Goal: Task Accomplishment & Management: Complete application form

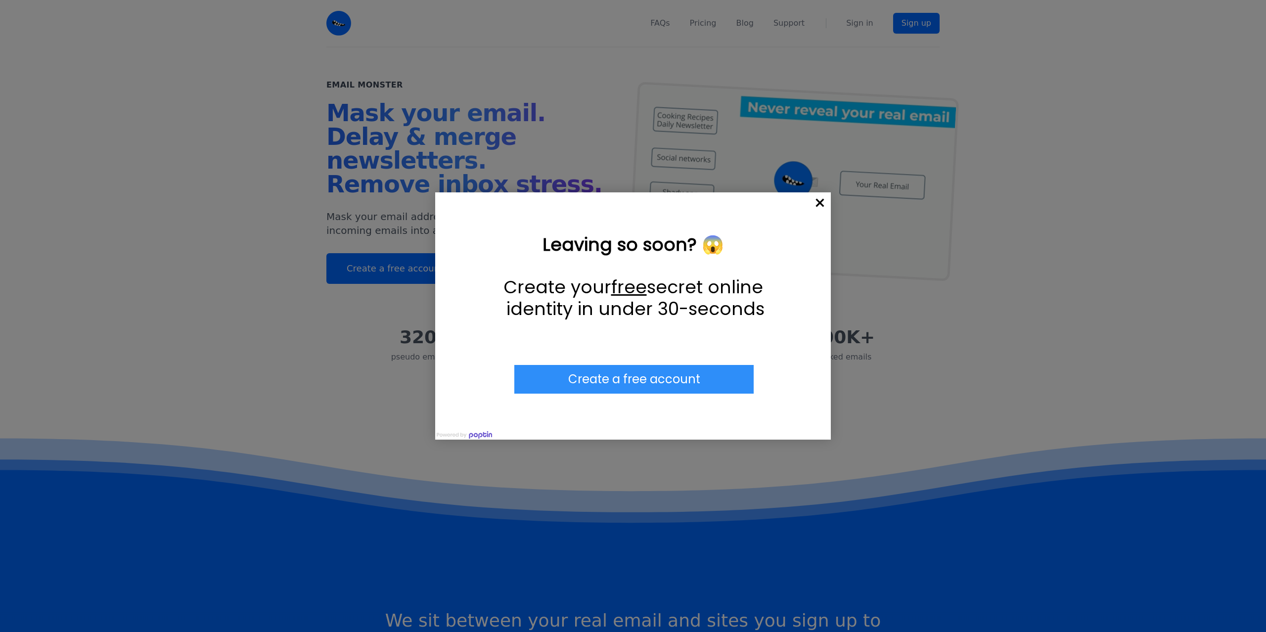
click at [820, 201] on span "×" at bounding box center [820, 203] width 22 height 22
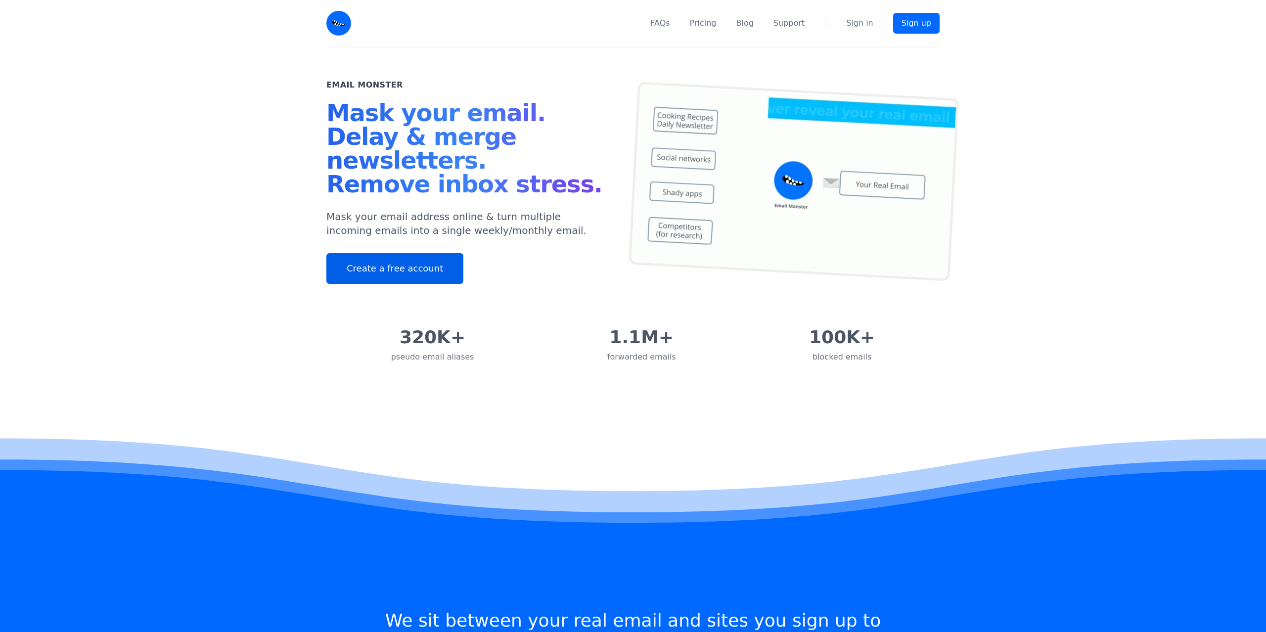
click at [400, 271] on link "Create a free account" at bounding box center [394, 268] width 137 height 31
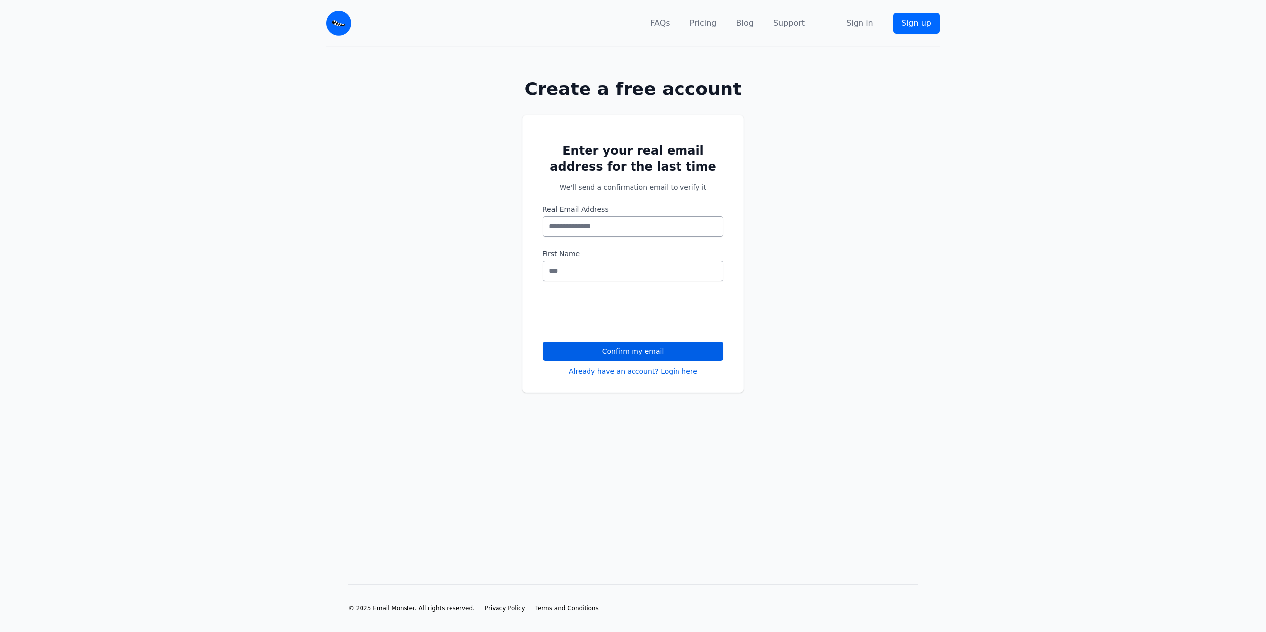
click at [599, 233] on input "Real Email Address" at bounding box center [633, 226] width 181 height 21
click at [633, 219] on input "Real Email Address" at bounding box center [633, 226] width 181 height 21
paste input "**********"
type input "**********"
click at [602, 265] on input "First Name" at bounding box center [633, 271] width 181 height 21
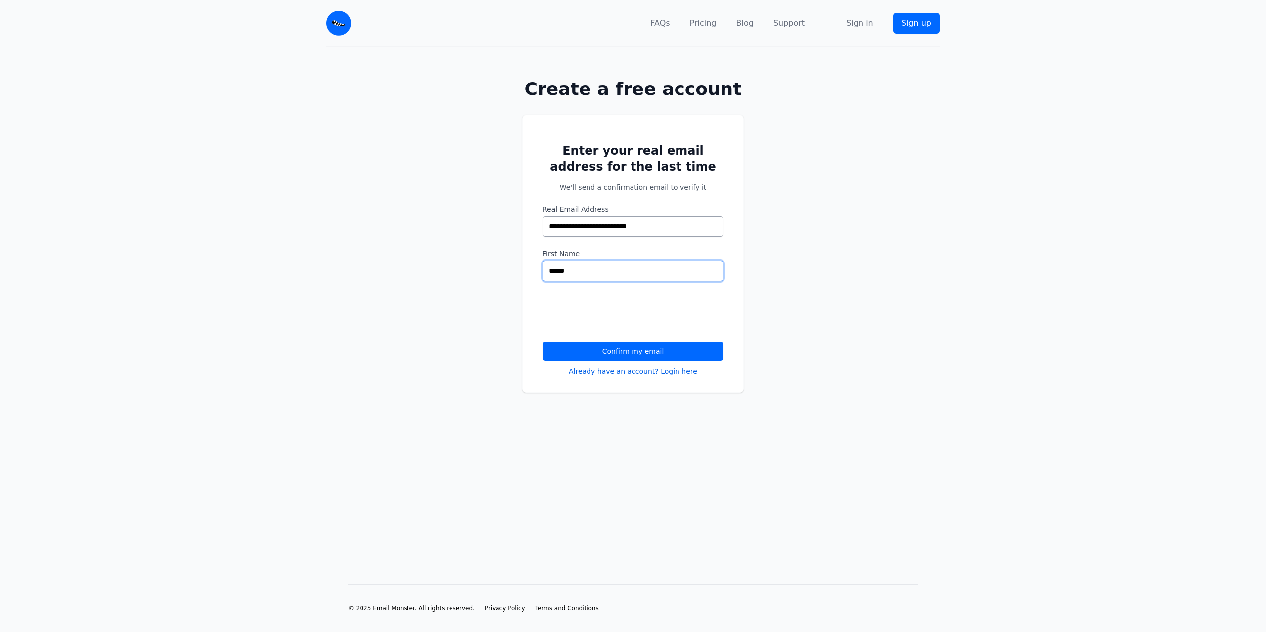
type input "*****"
click at [627, 346] on button "Confirm my email" at bounding box center [633, 351] width 181 height 19
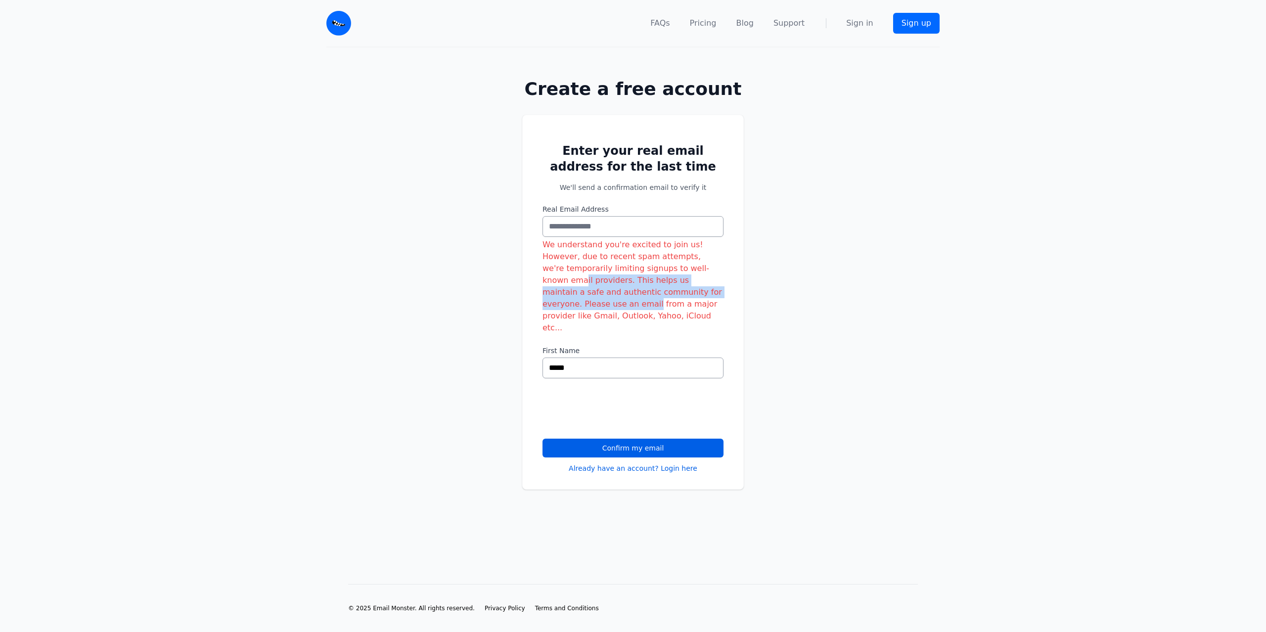
drag, startPoint x: 545, startPoint y: 267, endPoint x: 720, endPoint y: 279, distance: 175.5
click at [720, 279] on div "We understand you're excited to join us! However, due to recent spam attempts, …" at bounding box center [633, 286] width 181 height 95
click at [718, 280] on div "We understand you're excited to join us! However, due to recent spam attempts, …" at bounding box center [633, 286] width 181 height 95
click at [601, 237] on div "Real Email Address We understand you're excited to join us! However, due to rec…" at bounding box center [633, 269] width 181 height 130
click at [597, 230] on input "Real Email Address" at bounding box center [633, 226] width 181 height 21
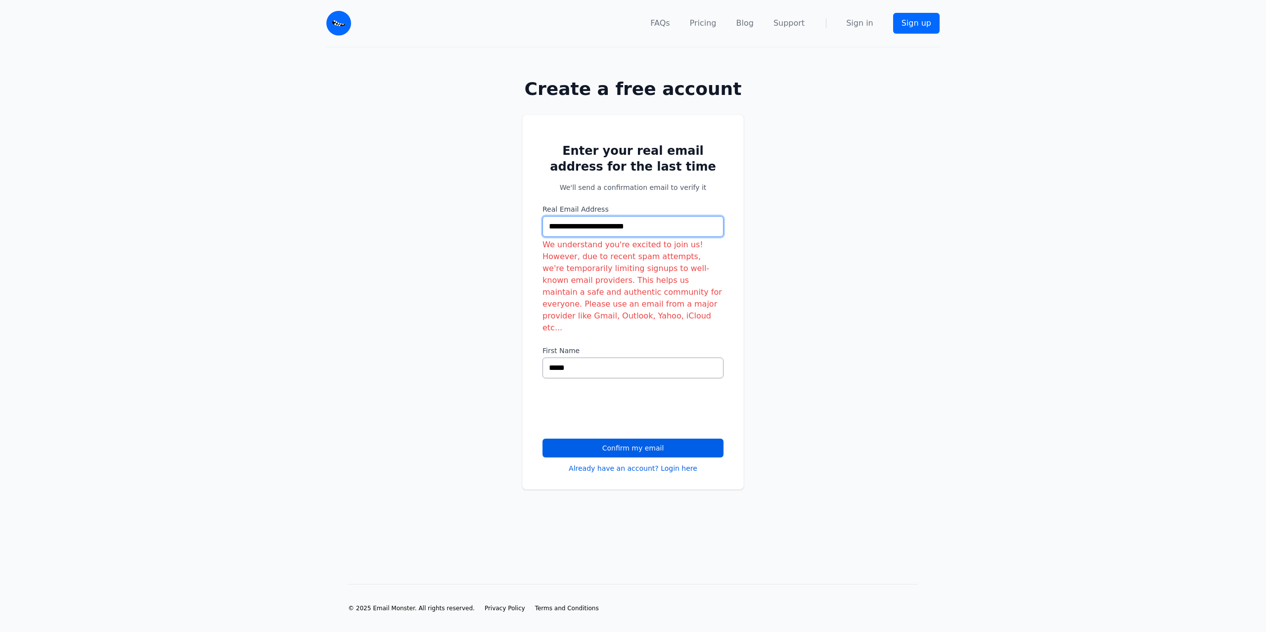
drag, startPoint x: 670, startPoint y: 231, endPoint x: 502, endPoint y: 210, distance: 169.5
click at [543, 216] on input "**********" at bounding box center [633, 226] width 181 height 21
type input "**********"
click at [583, 439] on button "Confirm my email" at bounding box center [633, 448] width 181 height 19
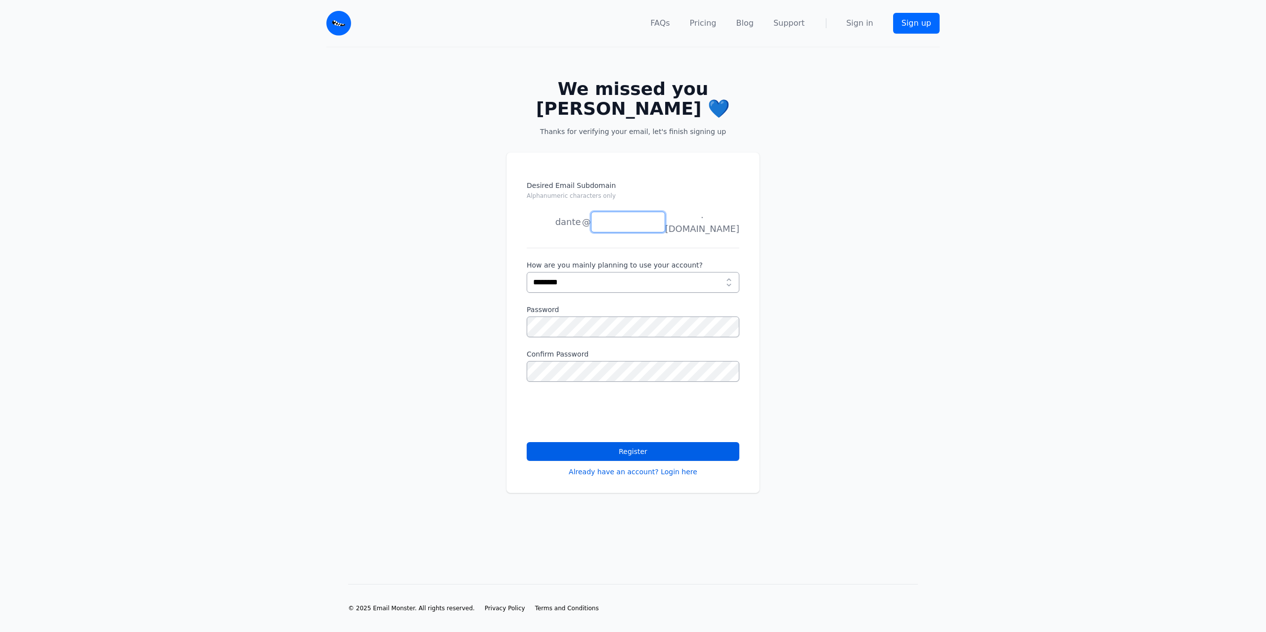
click at [603, 212] on input "Desired Email Subdomain Alphanumeric characters only" at bounding box center [628, 222] width 74 height 21
click at [604, 212] on input "Desired Email Subdomain Alphanumeric characters only" at bounding box center [628, 222] width 74 height 21
click at [603, 212] on input "Desired Email Subdomain Alphanumeric characters only" at bounding box center [628, 222] width 74 height 21
click at [527, 272] on select "**********" at bounding box center [633, 282] width 213 height 21
select select "*********"
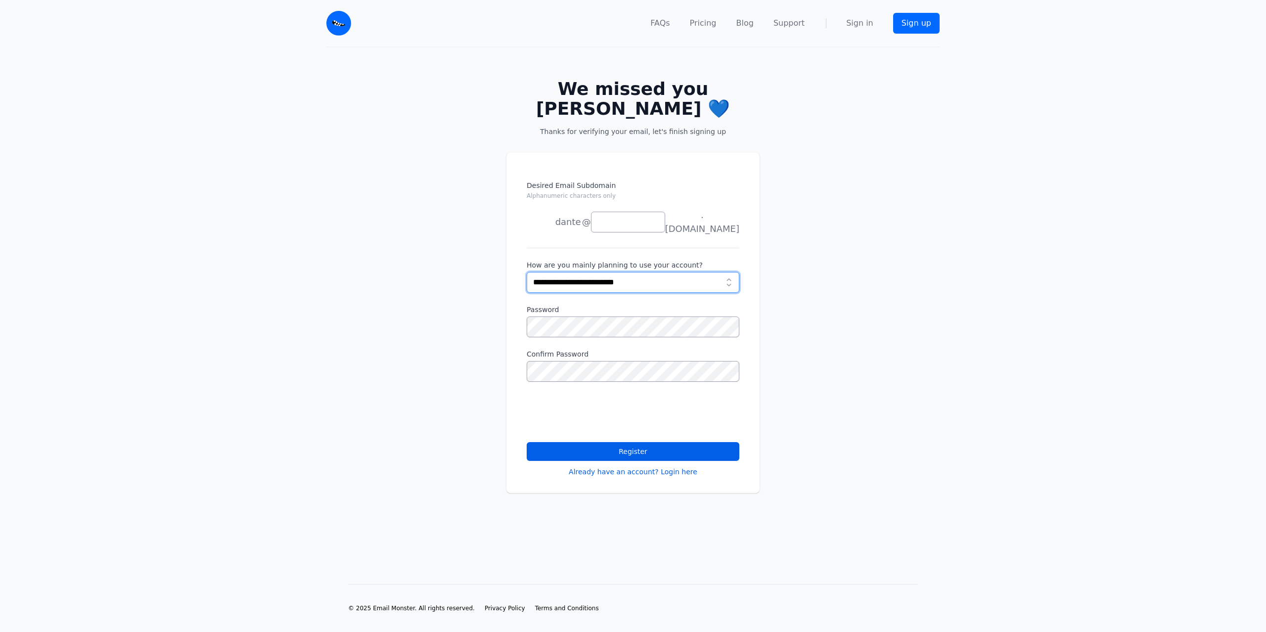
click option "**********" at bounding box center [0, 0] width 0 height 0
click at [527, 272] on select "**********" at bounding box center [633, 282] width 213 height 21
click at [563, 272] on select "**********" at bounding box center [633, 282] width 213 height 21
drag, startPoint x: 607, startPoint y: 185, endPoint x: 608, endPoint y: 194, distance: 9.0
click at [607, 186] on label "Desired Email Subdomain Alphanumeric characters only" at bounding box center [633, 194] width 213 height 26
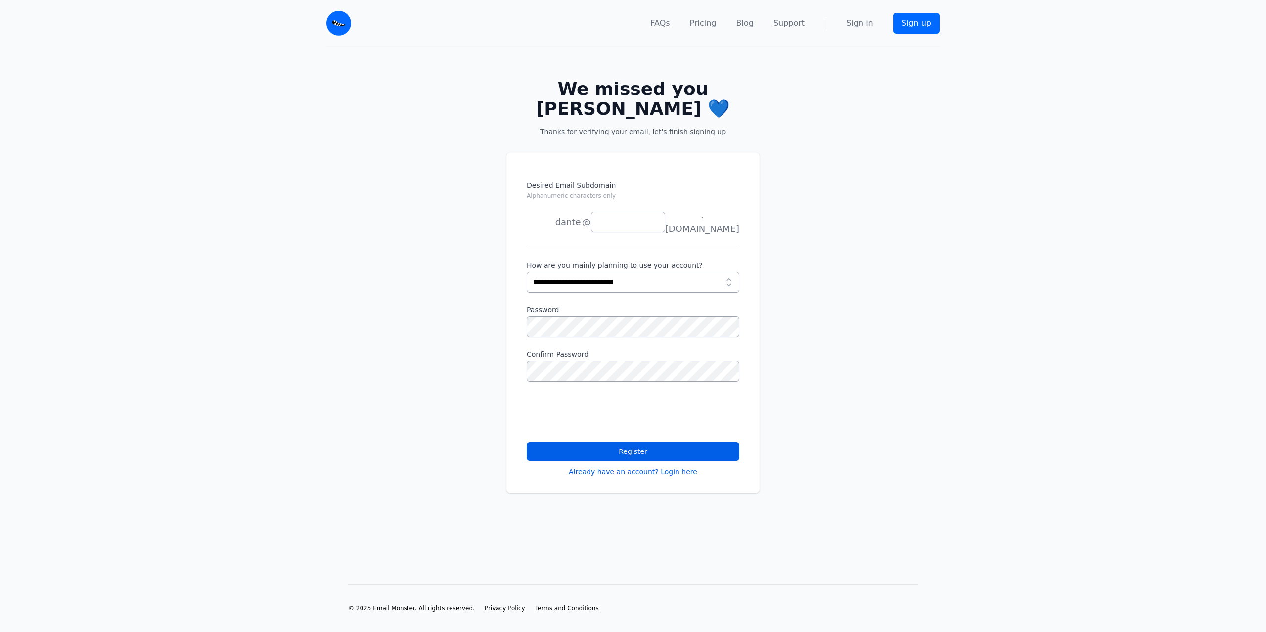
click at [607, 212] on input "Desired Email Subdomain Alphanumeric characters only" at bounding box center [628, 222] width 74 height 21
click at [609, 212] on input "Desired Email Subdomain Alphanumeric characters only" at bounding box center [628, 222] width 74 height 21
click at [573, 212] on li "dante" at bounding box center [554, 222] width 54 height 20
click at [613, 212] on input "Desired Email Subdomain Alphanumeric characters only" at bounding box center [628, 222] width 74 height 21
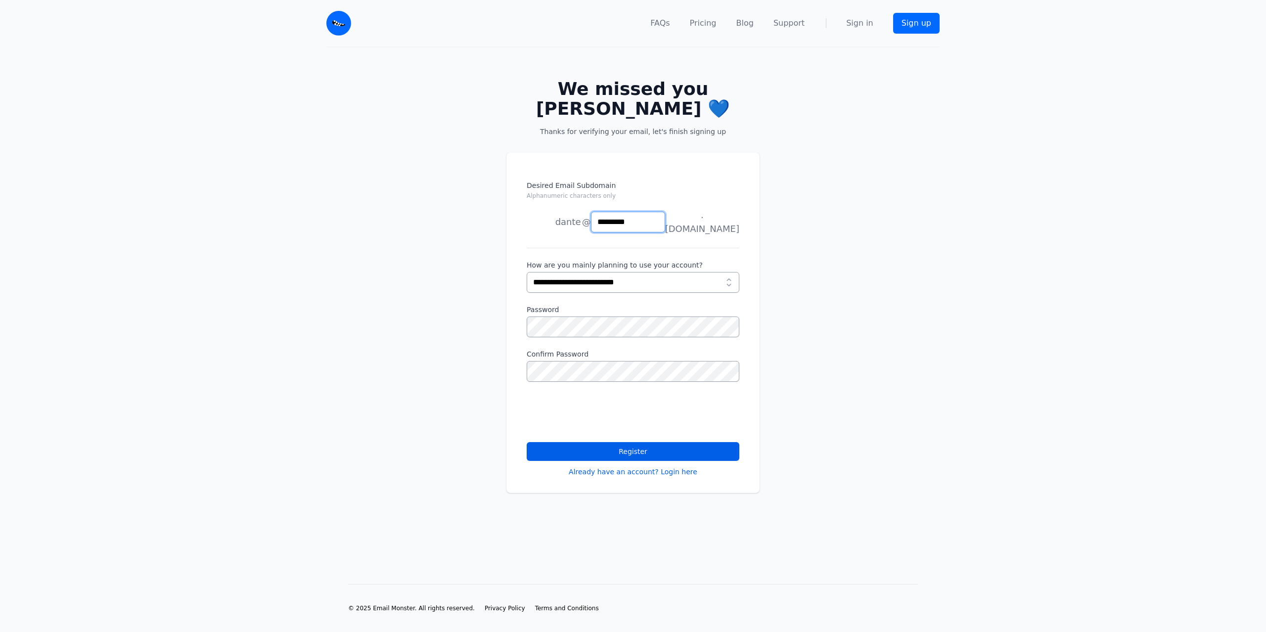
type input "*********"
click at [519, 205] on div "Desired Email Subdomain Alphanumeric characters only dante joe news anything @ …" at bounding box center [633, 322] width 253 height 341
click at [627, 442] on button "Register" at bounding box center [633, 451] width 213 height 19
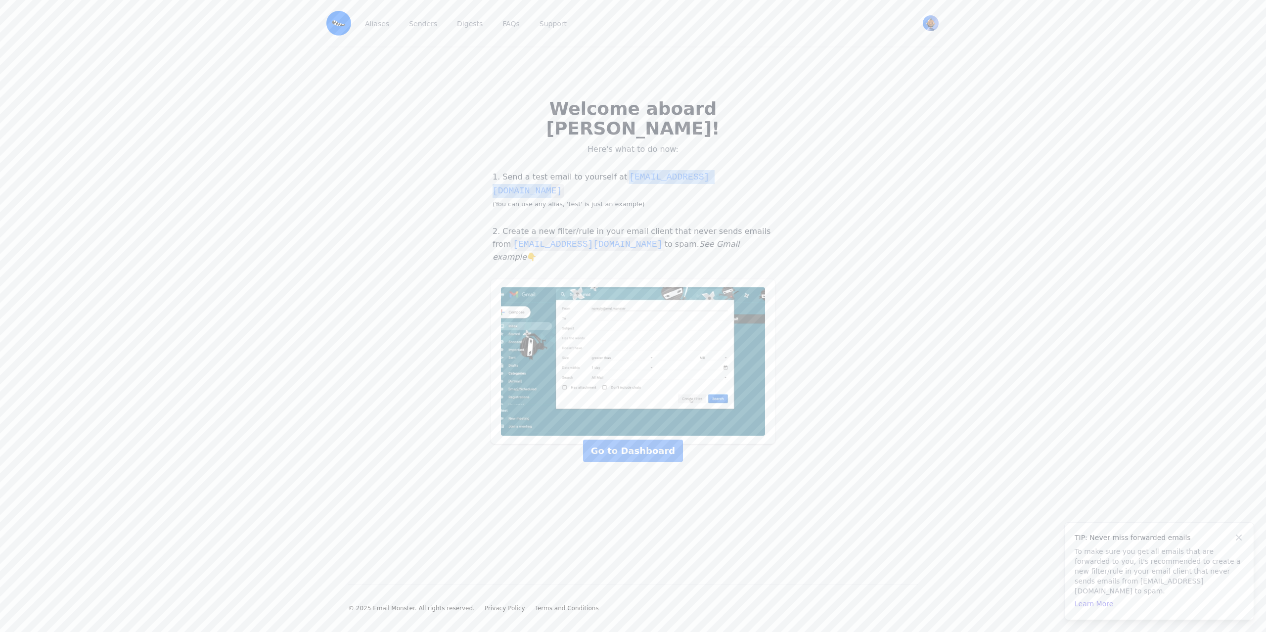
drag, startPoint x: 613, startPoint y: 156, endPoint x: 750, endPoint y: 159, distance: 136.6
click at [750, 170] on p "1. Send a test email to yourself at test@tsukuyomi.eml.monster (You can use any…" at bounding box center [633, 190] width 285 height 40
click at [622, 418] on div "Welcome aboard Dante! Here's what to do now: 1. Send a test email to yourself a…" at bounding box center [633, 272] width 1266 height 450
click at [622, 440] on link "Go to Dashboard" at bounding box center [633, 451] width 100 height 22
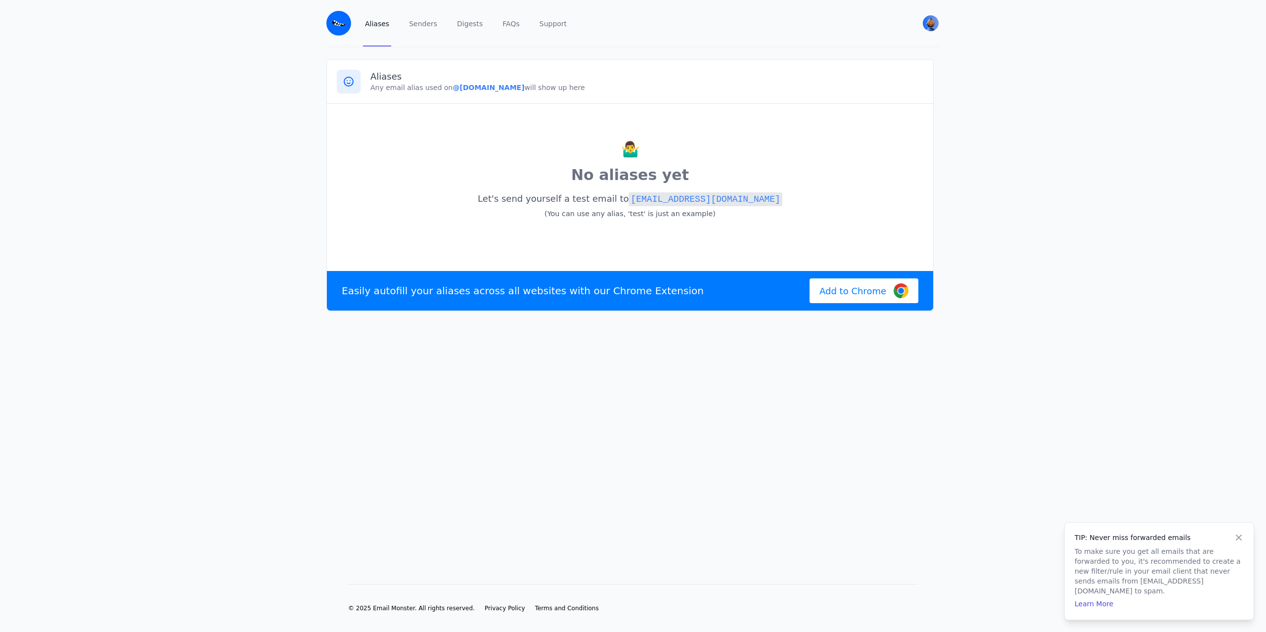
click at [638, 196] on code "test@tsukuyomi.eml.monster" at bounding box center [705, 199] width 153 height 14
click at [662, 200] on code "test@tsukuyomi.eml.monster" at bounding box center [705, 199] width 153 height 14
drag, startPoint x: 781, startPoint y: 201, endPoint x: 630, endPoint y: 193, distance: 151.1
click at [630, 193] on p "Let's send yourself a test email to test@tsukuyomi.eml.monster (You can use any…" at bounding box center [630, 206] width 587 height 33
copy p "test@tsukuyomi.eml.monster"
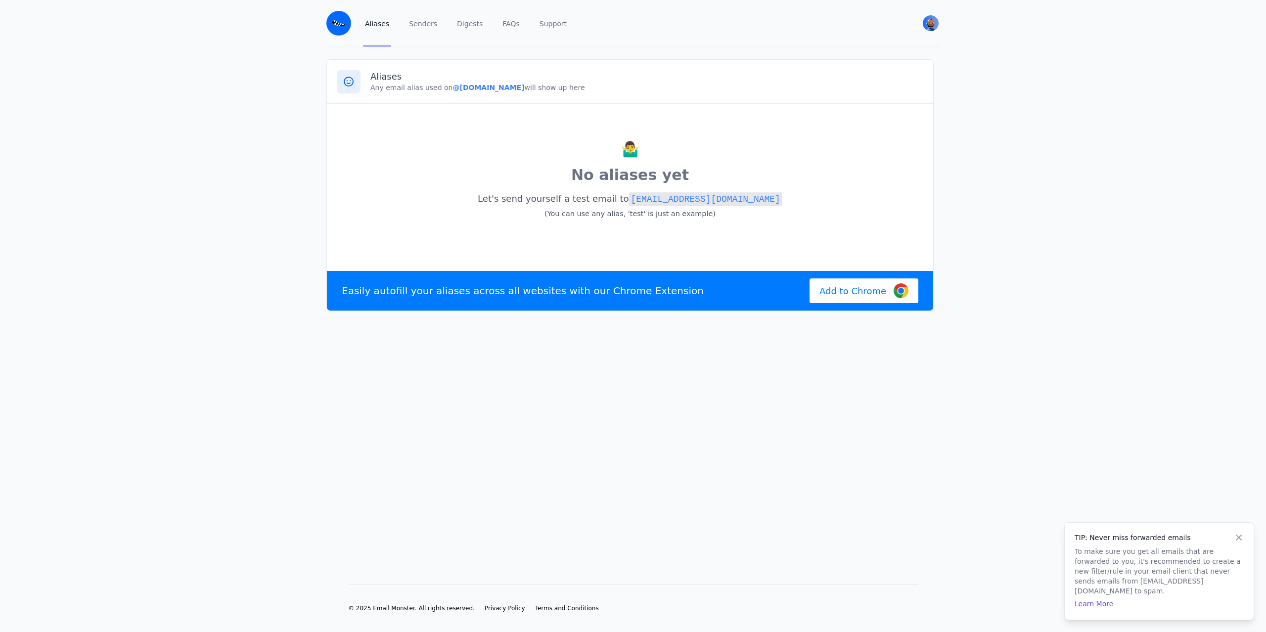
click at [459, 160] on p "🤷‍♂️" at bounding box center [630, 150] width 587 height 22
click at [1244, 543] on div "TIP: Never miss forwarded emails To make sure you get all emails that are forwa…" at bounding box center [1159, 569] width 189 height 97
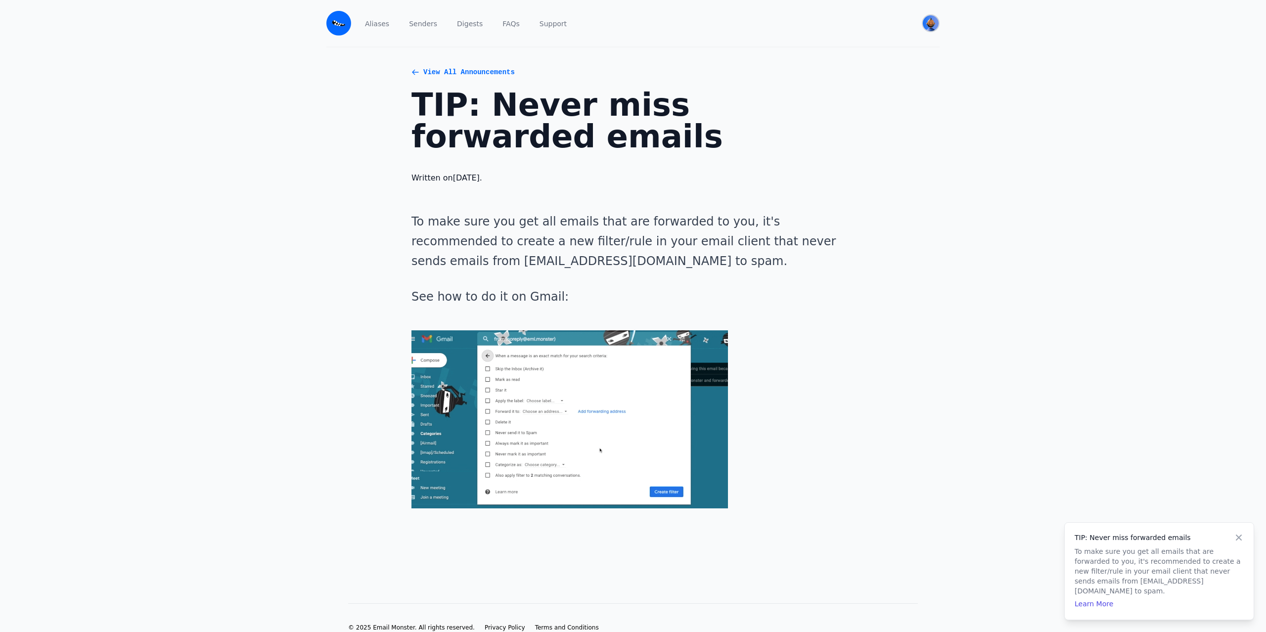
click at [924, 18] on button "User menu" at bounding box center [931, 23] width 18 height 18
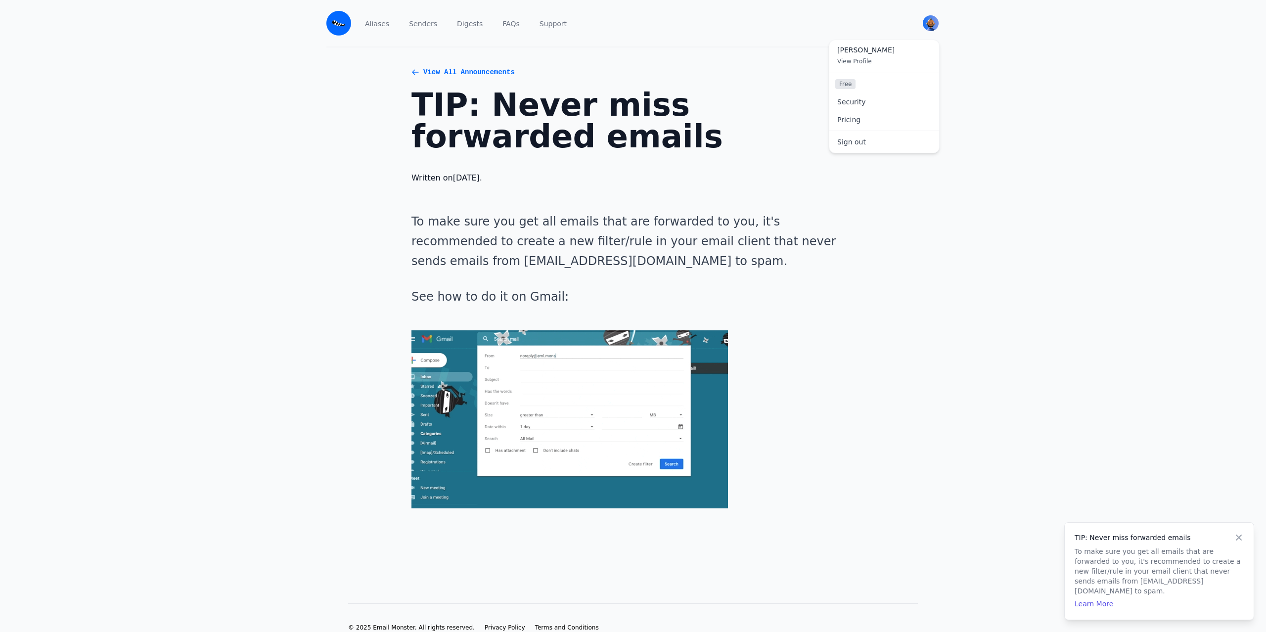
click at [874, 53] on span "[PERSON_NAME]" at bounding box center [884, 50] width 94 height 9
click at [346, 21] on img at bounding box center [338, 23] width 25 height 25
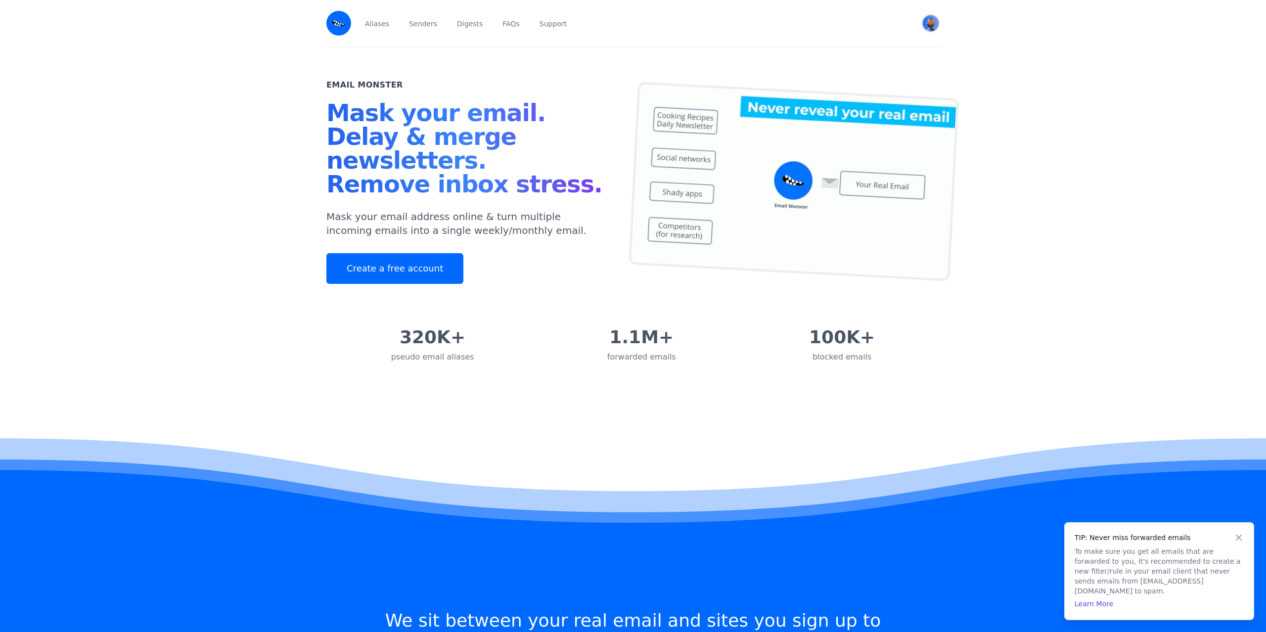
click at [933, 24] on img "User menu" at bounding box center [931, 23] width 16 height 16
click at [372, 25] on link "Aliases" at bounding box center [377, 23] width 28 height 46
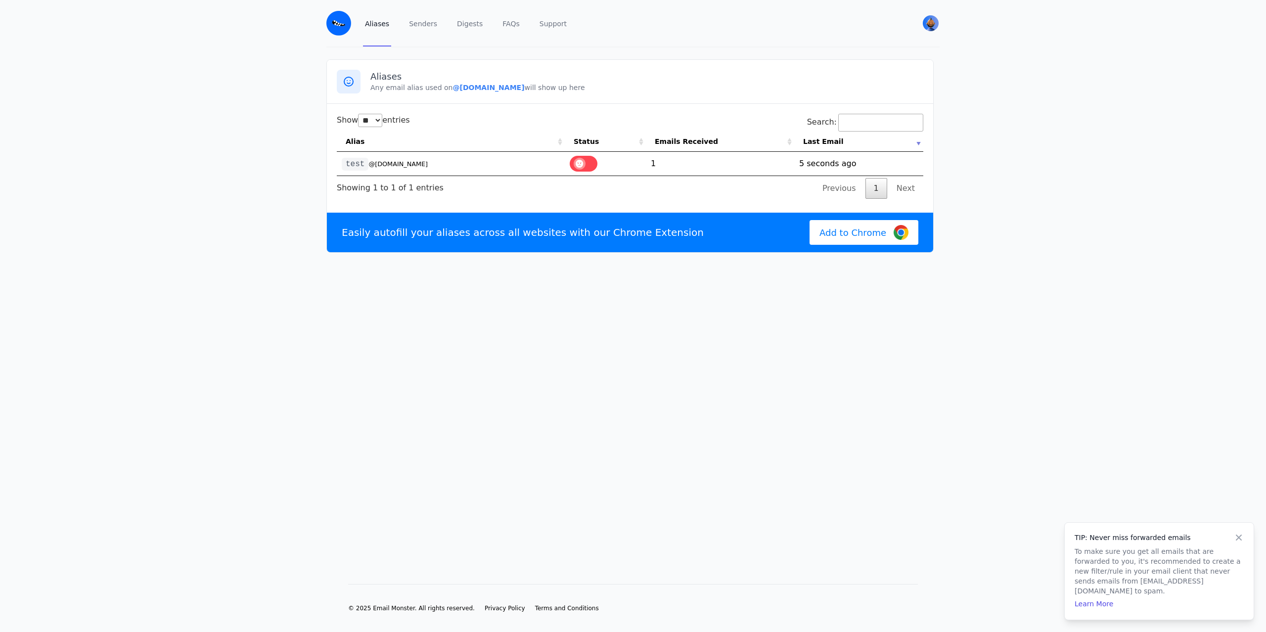
select select "**"
click at [586, 161] on span at bounding box center [580, 164] width 12 height 12
click at [583, 165] on span at bounding box center [580, 164] width 12 height 12
click at [346, 83] on icon at bounding box center [349, 82] width 12 height 12
click at [1232, 541] on h4 "TIP: Never miss forwarded emails" at bounding box center [1159, 536] width 169 height 10
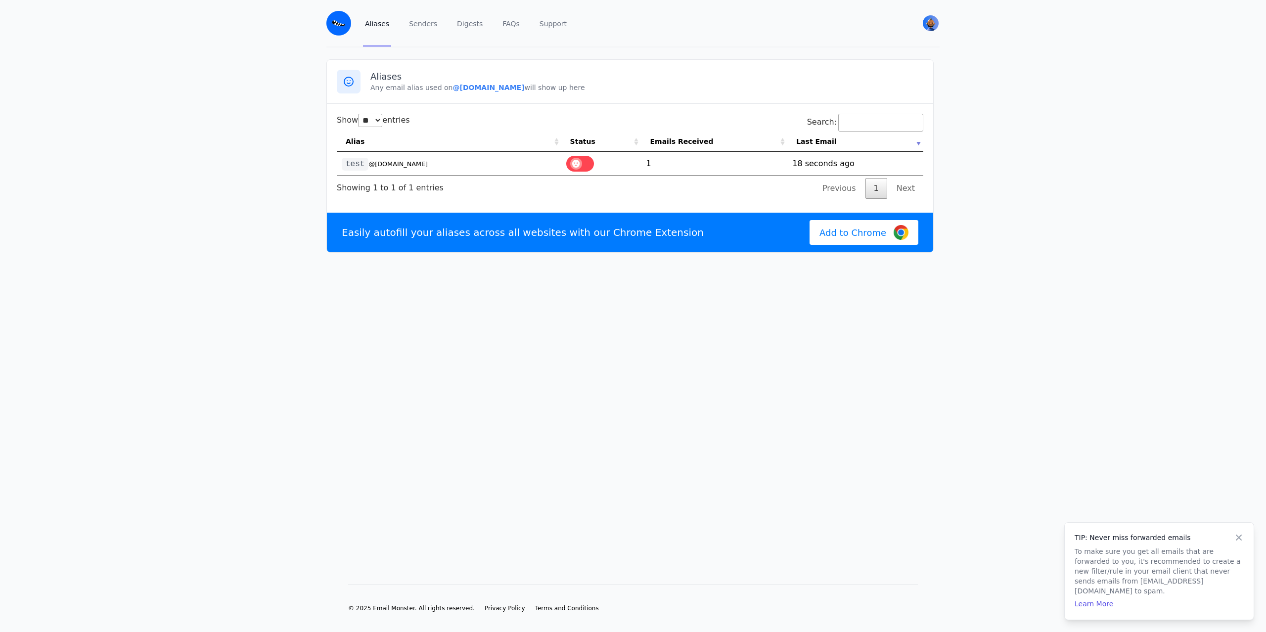
select select "**"
click at [1239, 541] on icon at bounding box center [1239, 536] width 10 height 10
click at [419, 26] on link "Senders" at bounding box center [423, 23] width 32 height 46
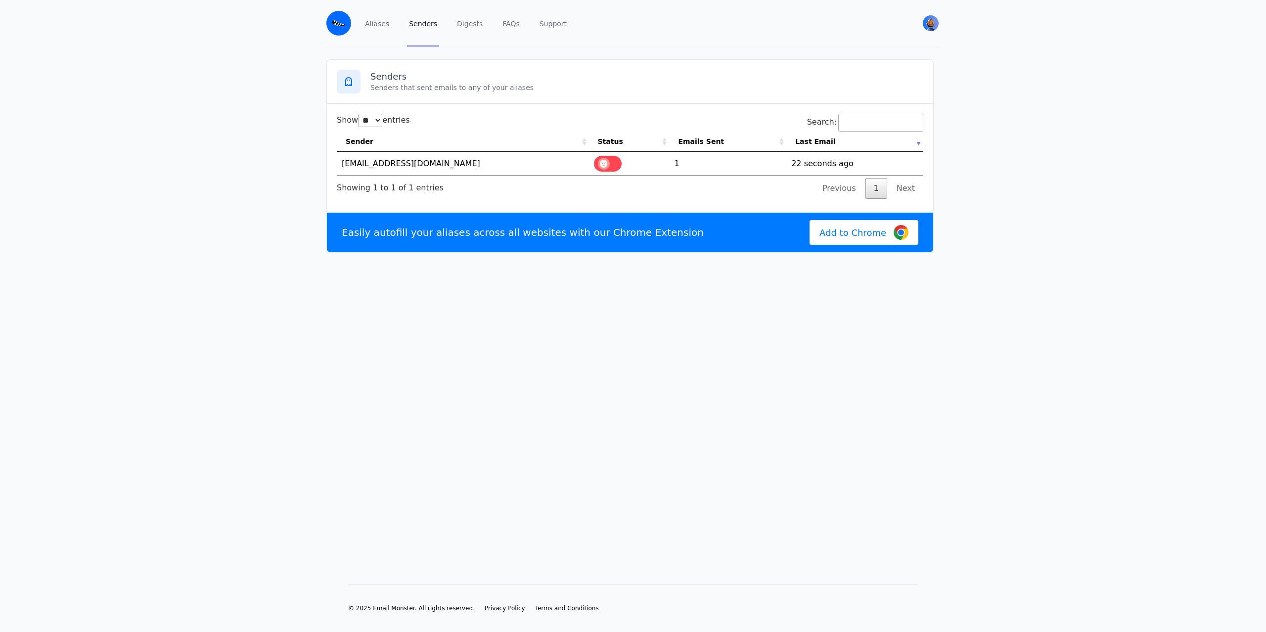
select select "**"
click at [375, 25] on link "Aliases" at bounding box center [377, 23] width 28 height 46
select select "**"
click at [353, 144] on th "Alias" at bounding box center [449, 142] width 225 height 20
drag, startPoint x: 362, startPoint y: 166, endPoint x: 333, endPoint y: 164, distance: 28.2
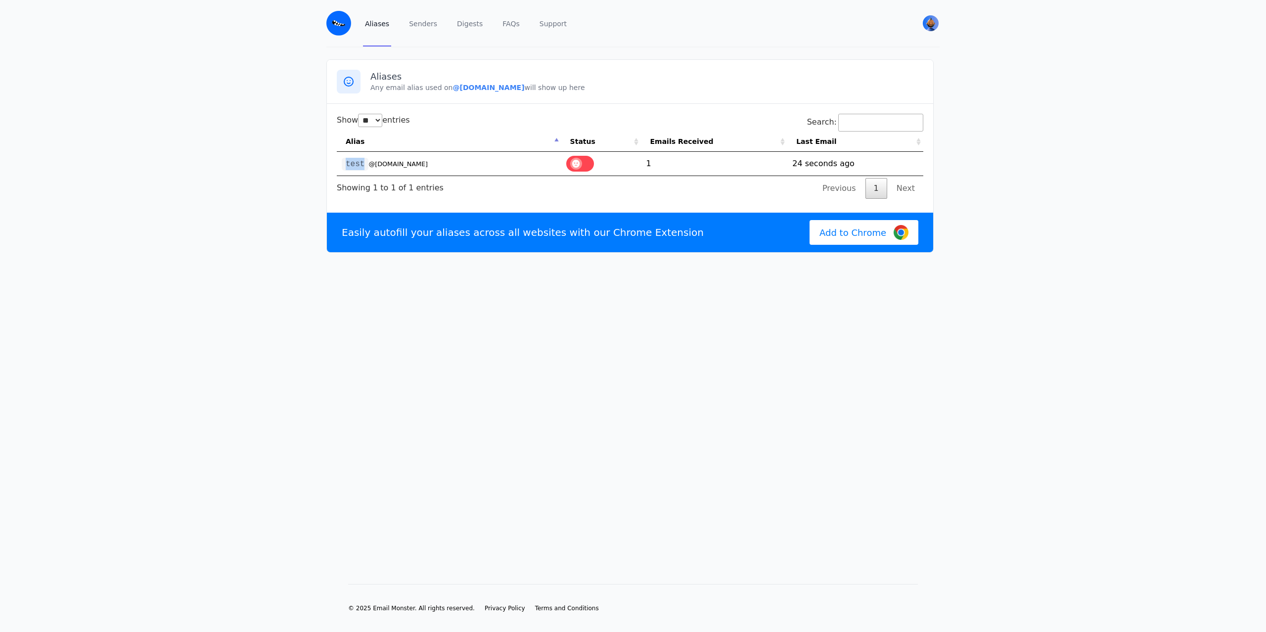
click at [333, 164] on div "Show ** ** ** *** entries Search: Alias Status Emails Received Last Email test …" at bounding box center [630, 156] width 606 height 105
click at [266, 194] on main "Aliases Any email alias used on @[DOMAIN_NAME] will show up here Show ** ** ** …" at bounding box center [633, 299] width 1266 height 505
drag, startPoint x: 445, startPoint y: 89, endPoint x: 528, endPoint y: 91, distance: 83.6
click at [528, 91] on p "Any email alias used on @[DOMAIN_NAME] will show up here" at bounding box center [647, 88] width 553 height 10
copy b "@[DOMAIN_NAME]"
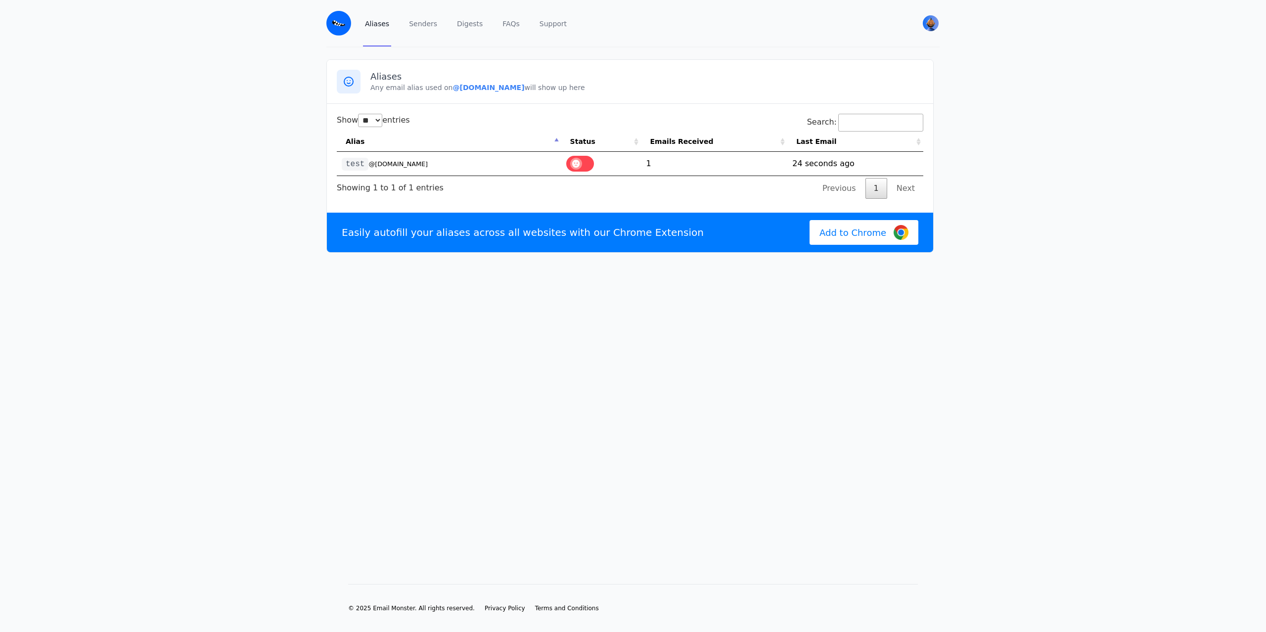
click at [541, 203] on div "Show ** ** ** *** entries Search: Alias Status Emails Received Last Email test …" at bounding box center [630, 156] width 606 height 105
select select "**"
click at [592, 164] on label at bounding box center [586, 164] width 28 height 16
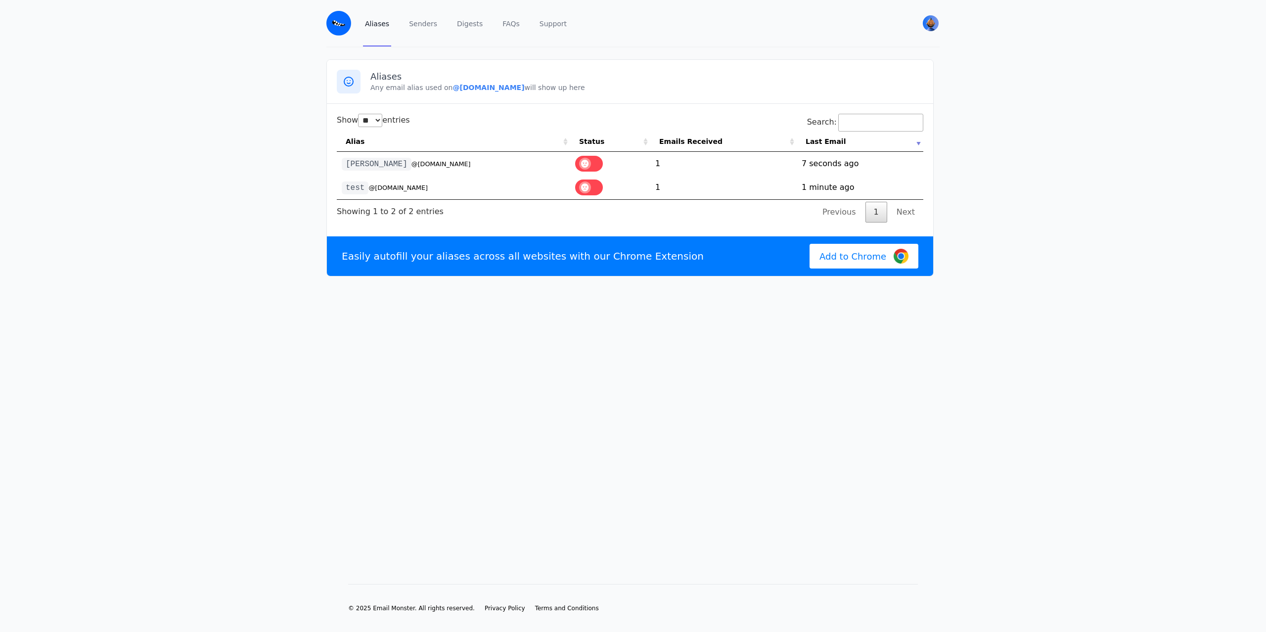
select select "**"
click at [657, 164] on td "1" at bounding box center [723, 164] width 146 height 24
click at [682, 162] on td "1" at bounding box center [723, 164] width 146 height 24
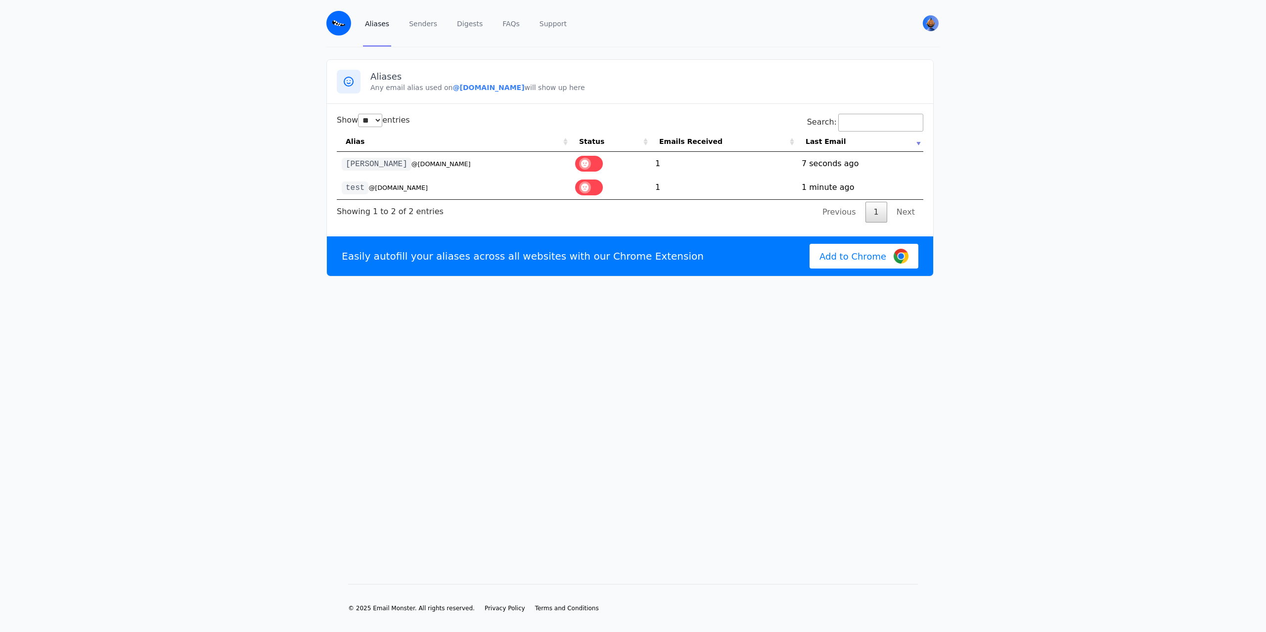
click at [816, 167] on td "1758411899 7 seconds ago" at bounding box center [860, 164] width 127 height 24
click at [861, 165] on td "1758411899 7 seconds ago" at bounding box center [860, 164] width 127 height 24
click at [919, 141] on th "Last Email" at bounding box center [860, 142] width 127 height 20
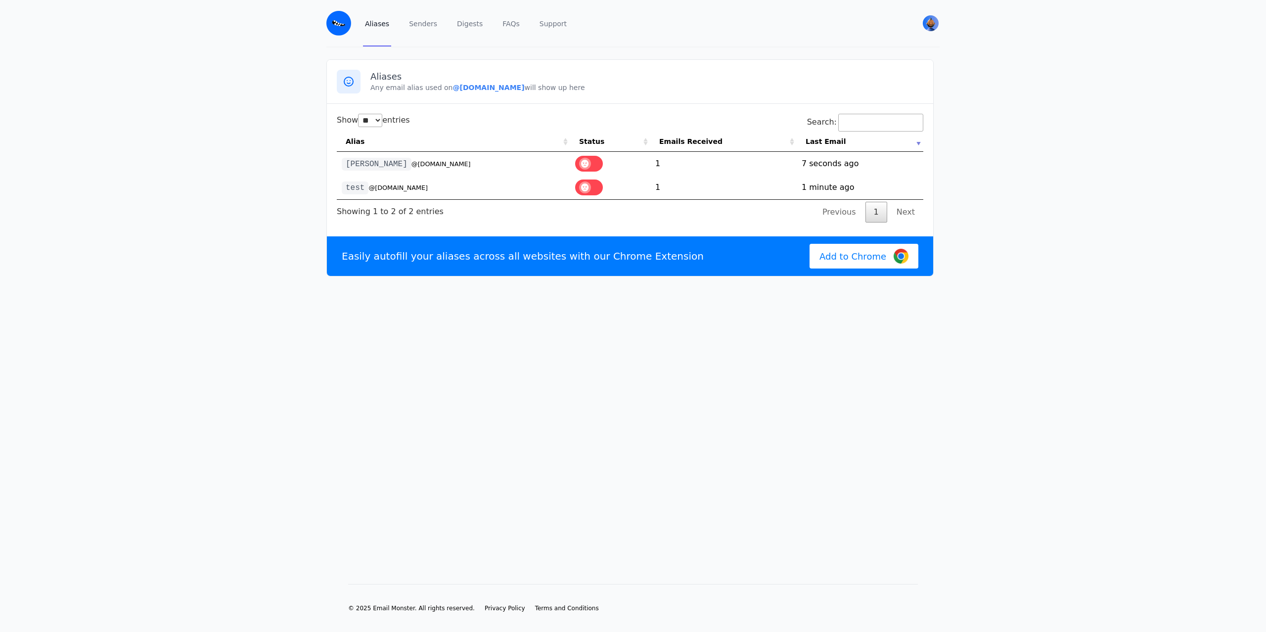
click at [818, 166] on td "1758411899 7 seconds ago" at bounding box center [860, 164] width 127 height 24
click at [412, 160] on small "@[DOMAIN_NAME]" at bounding box center [441, 163] width 59 height 7
click at [427, 176] on td "test @tsukuyomi.eml.monster" at bounding box center [453, 188] width 233 height 24
click at [412, 168] on small "@[DOMAIN_NAME]" at bounding box center [441, 163] width 59 height 7
click at [505, 161] on td "karin @tsukuyomi.eml.monster" at bounding box center [453, 164] width 233 height 24
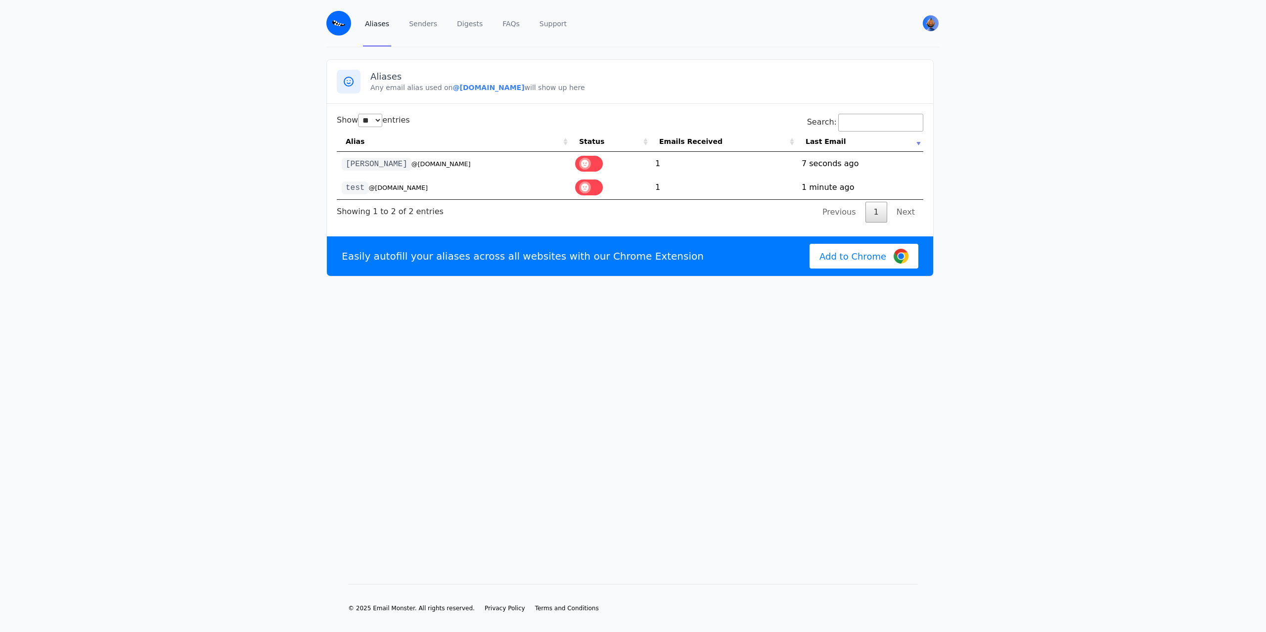
click at [692, 143] on th "Emails Received" at bounding box center [723, 142] width 146 height 20
click at [657, 165] on td "1" at bounding box center [723, 164] width 146 height 24
click at [831, 163] on td "1758411899 7 seconds ago" at bounding box center [860, 164] width 127 height 24
click at [825, 139] on th "Last Email" at bounding box center [860, 142] width 127 height 20
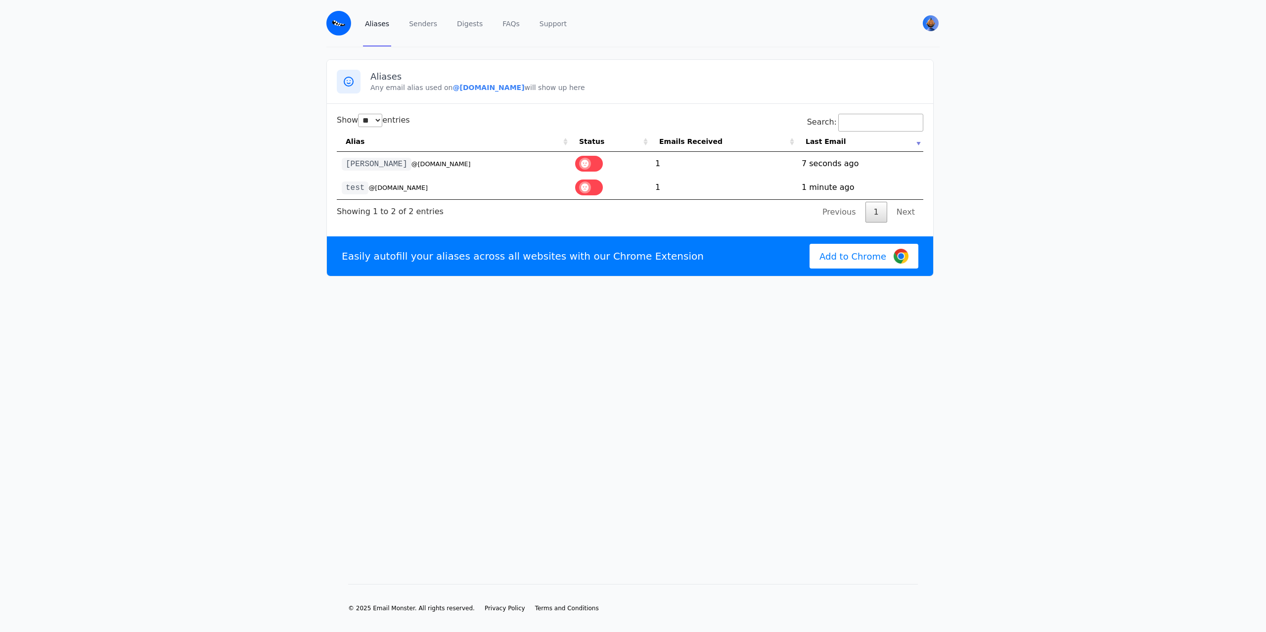
click at [808, 164] on td "1758411899 7 seconds ago" at bounding box center [860, 164] width 127 height 24
click at [412, 166] on small "@tsukuyomi.eml.monster" at bounding box center [441, 163] width 59 height 7
click at [345, 164] on code "karin" at bounding box center [377, 164] width 70 height 13
click at [363, 165] on code "karin" at bounding box center [377, 164] width 70 height 13
click at [419, 31] on link "Senders" at bounding box center [423, 23] width 32 height 46
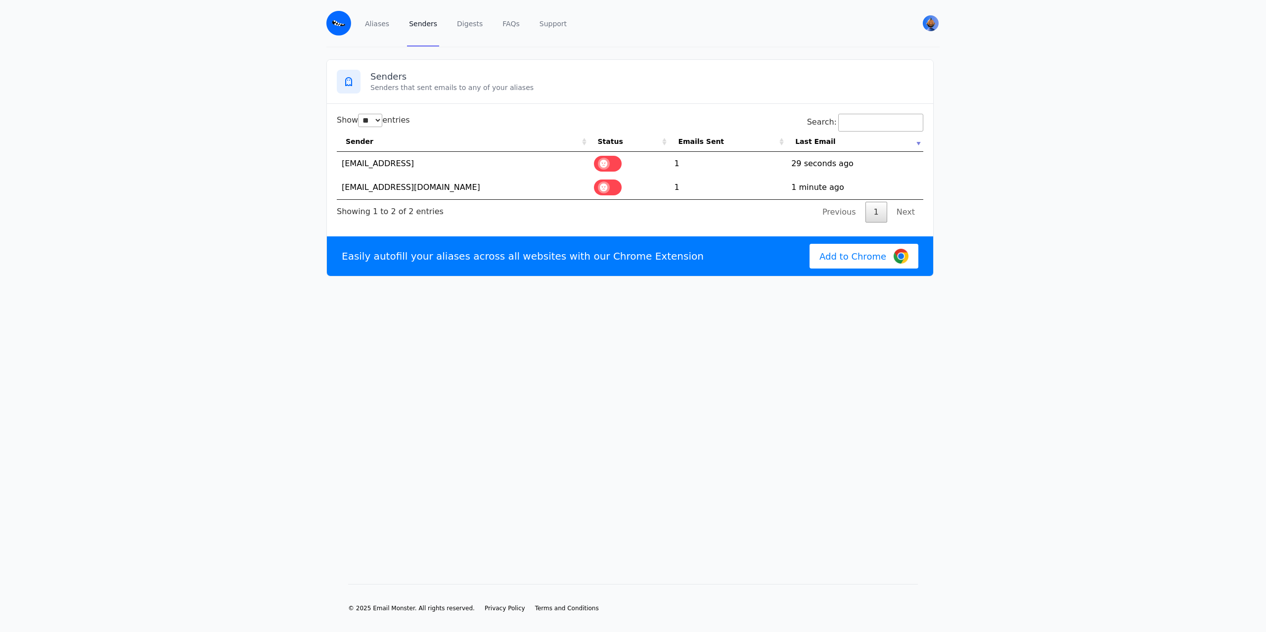
select select "**"
click at [462, 25] on link "Digests" at bounding box center [470, 23] width 30 height 46
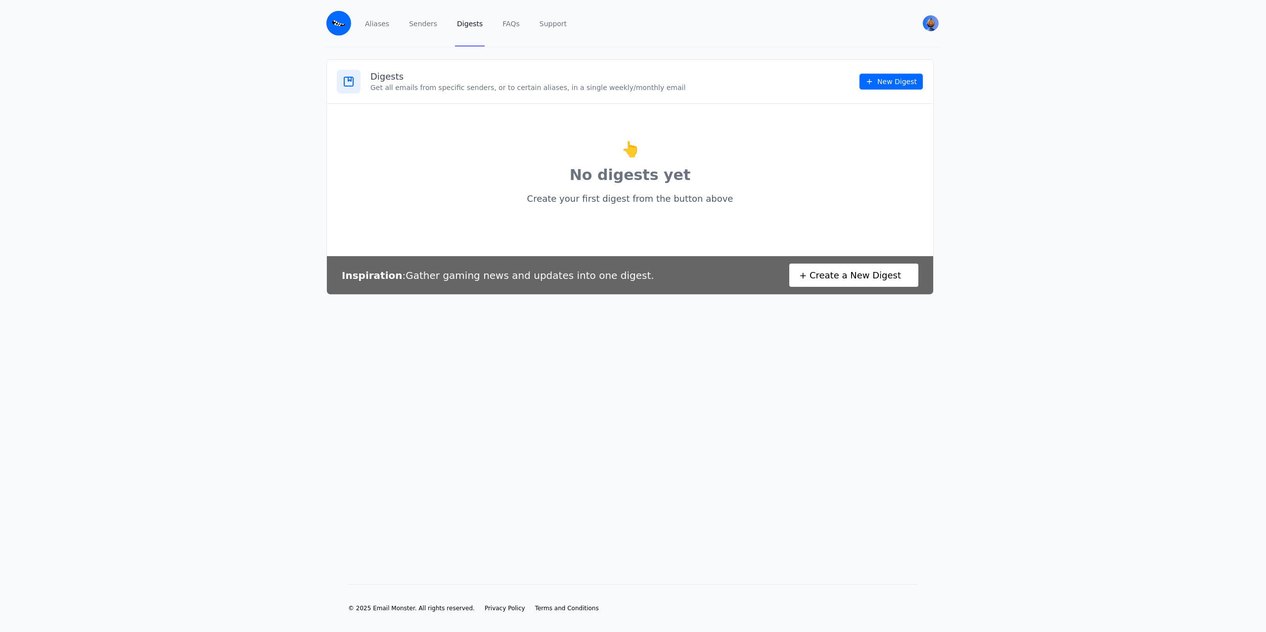
drag, startPoint x: 378, startPoint y: 92, endPoint x: 591, endPoint y: 103, distance: 213.5
click at [591, 103] on div "Digests Get all emails from specific senders, or to certain aliases, in a singl…" at bounding box center [630, 82] width 606 height 44
click at [373, 26] on link "Aliases" at bounding box center [377, 23] width 28 height 46
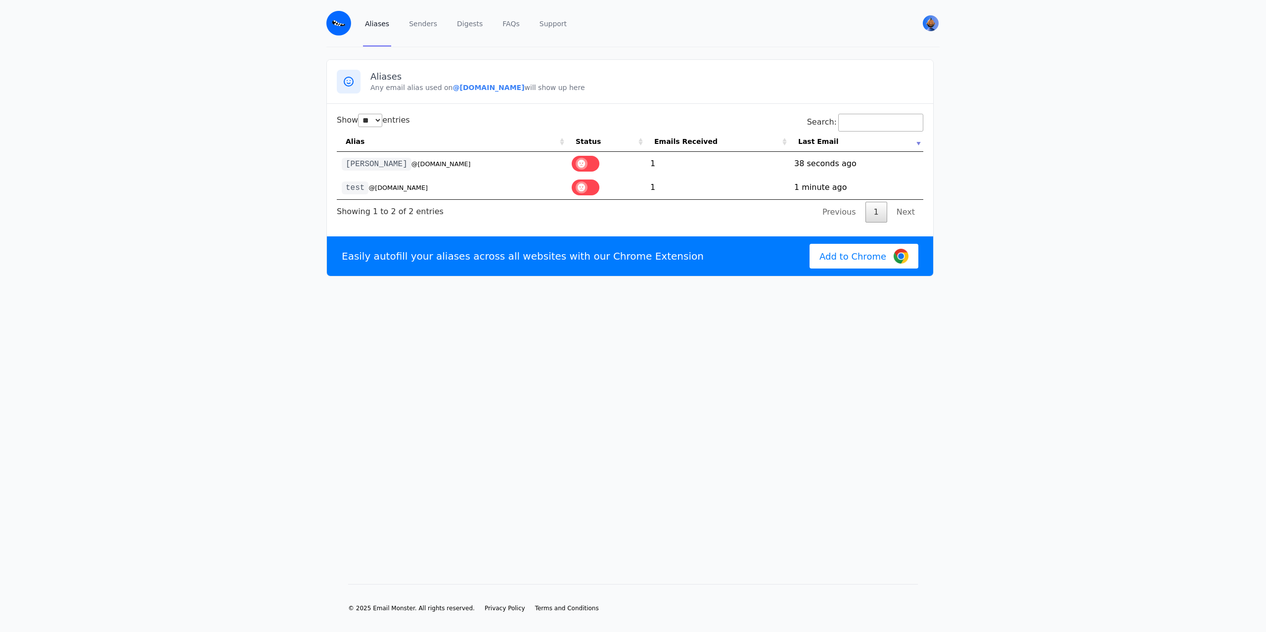
select select "**"
click at [359, 159] on code "[PERSON_NAME]" at bounding box center [377, 164] width 70 height 13
click at [395, 159] on td "[PERSON_NAME] @[DOMAIN_NAME]" at bounding box center [452, 164] width 230 height 24
click at [358, 142] on th "Alias" at bounding box center [452, 142] width 230 height 20
click at [811, 170] on td "1758411899 38 seconds ago" at bounding box center [856, 164] width 134 height 24
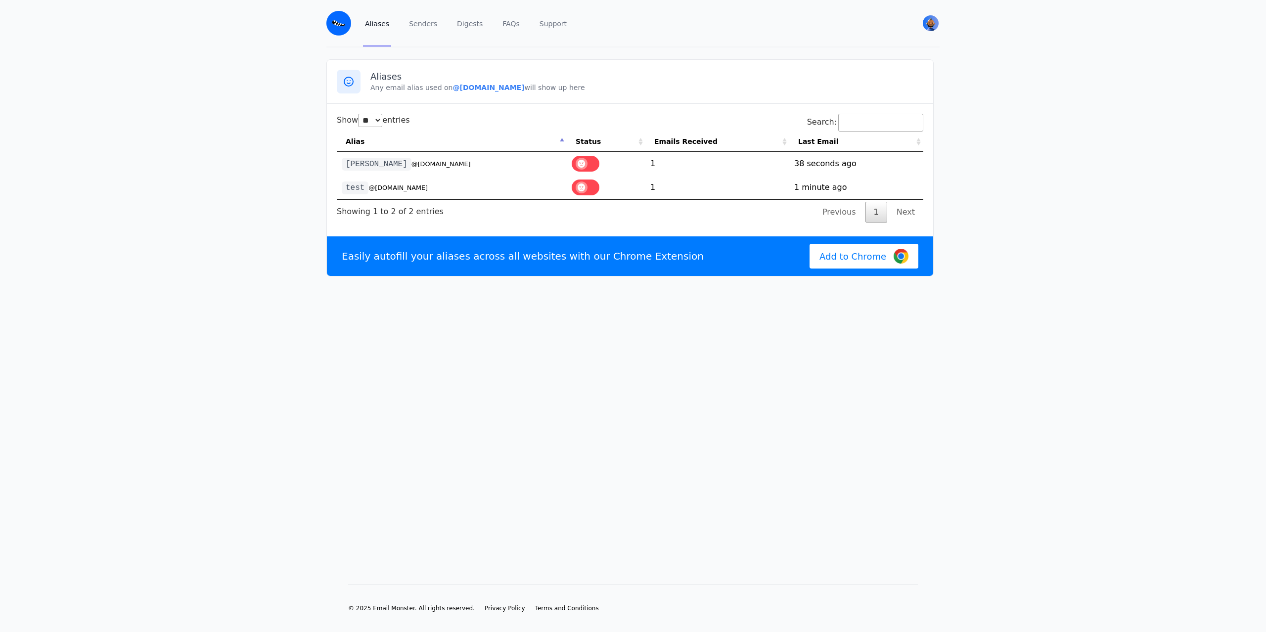
click at [659, 163] on td "1" at bounding box center [718, 164] width 144 height 24
click at [687, 147] on th "Emails Received" at bounding box center [718, 142] width 144 height 20
click at [647, 162] on td "1" at bounding box center [718, 164] width 144 height 24
click at [512, 164] on td "karin @tsukuyomi.eml.monster" at bounding box center [452, 164] width 230 height 24
click at [415, 162] on small "@tsukuyomi.eml.monster" at bounding box center [441, 163] width 59 height 7
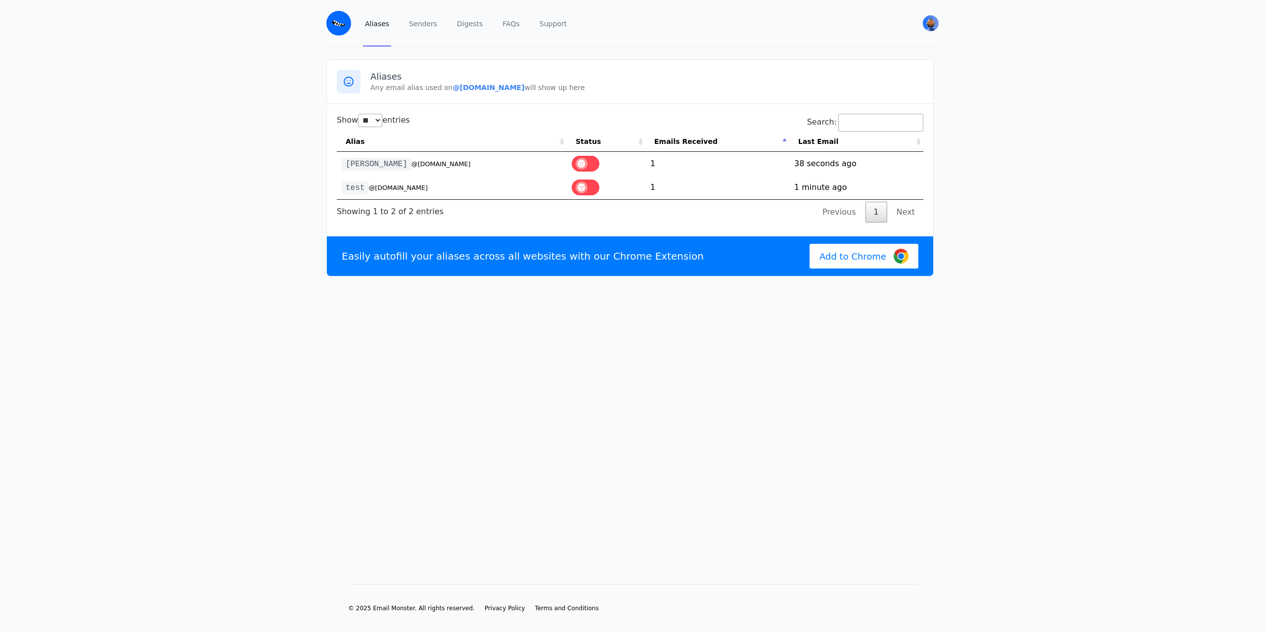
click at [831, 164] on td "1758411899 38 seconds ago" at bounding box center [856, 164] width 134 height 24
click at [879, 215] on link "1" at bounding box center [877, 212] width 22 height 21
click at [931, 27] on img "User menu" at bounding box center [931, 23] width 16 height 16
click at [750, 50] on main "Aliases Any email alias used on @tsukuyomi.eml.monster will show up here Show *…" at bounding box center [633, 299] width 1266 height 505
click at [343, 28] on img at bounding box center [338, 23] width 25 height 25
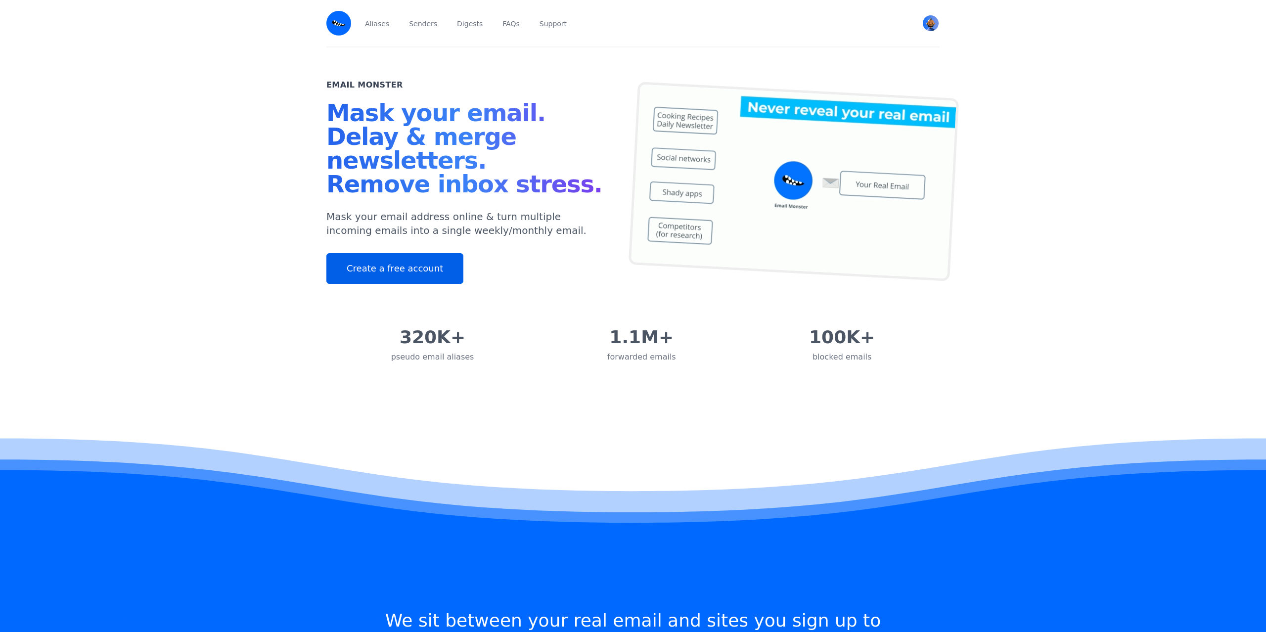
click at [349, 261] on link "Create a free account" at bounding box center [394, 268] width 137 height 31
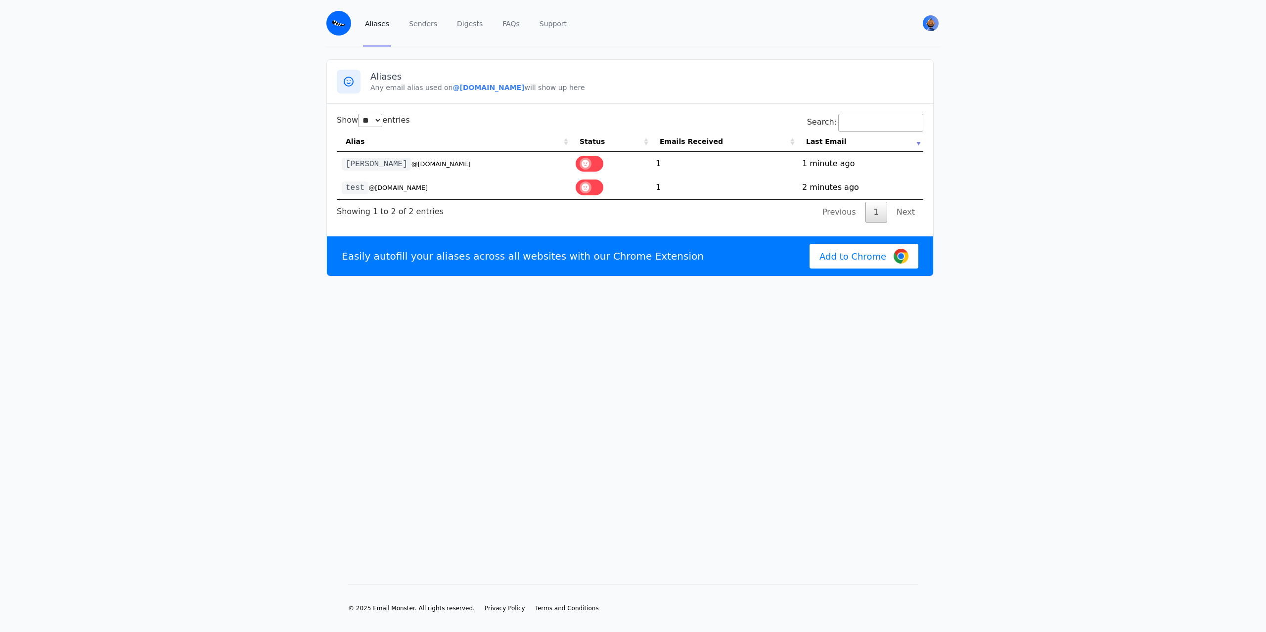
select select "**"
drag, startPoint x: 652, startPoint y: 161, endPoint x: 658, endPoint y: 162, distance: 5.5
click at [655, 162] on td "1" at bounding box center [724, 164] width 146 height 24
click at [658, 162] on td "1" at bounding box center [724, 164] width 146 height 24
click at [796, 163] on td "1" at bounding box center [724, 164] width 146 height 24
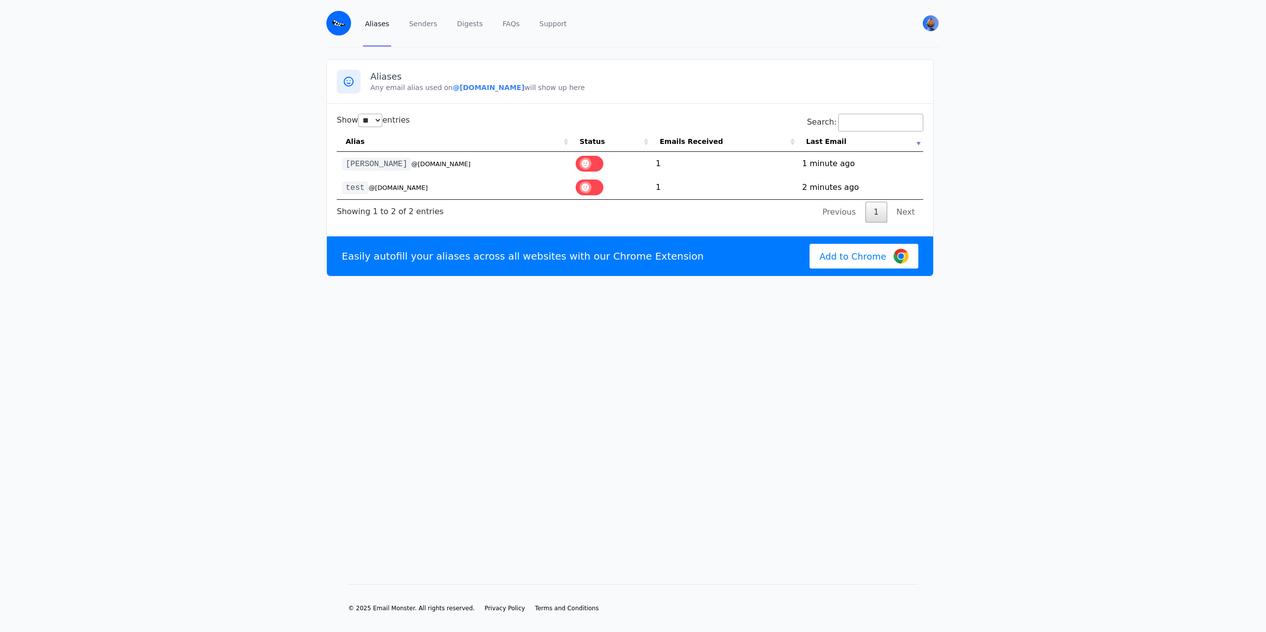
click at [819, 163] on td "1758411899 1 minute ago" at bounding box center [860, 164] width 126 height 24
click at [921, 141] on th "Last Email" at bounding box center [860, 142] width 126 height 20
click at [847, 261] on span "Add to Chrome" at bounding box center [853, 256] width 67 height 13
click at [412, 167] on small "@[DOMAIN_NAME]" at bounding box center [441, 163] width 59 height 7
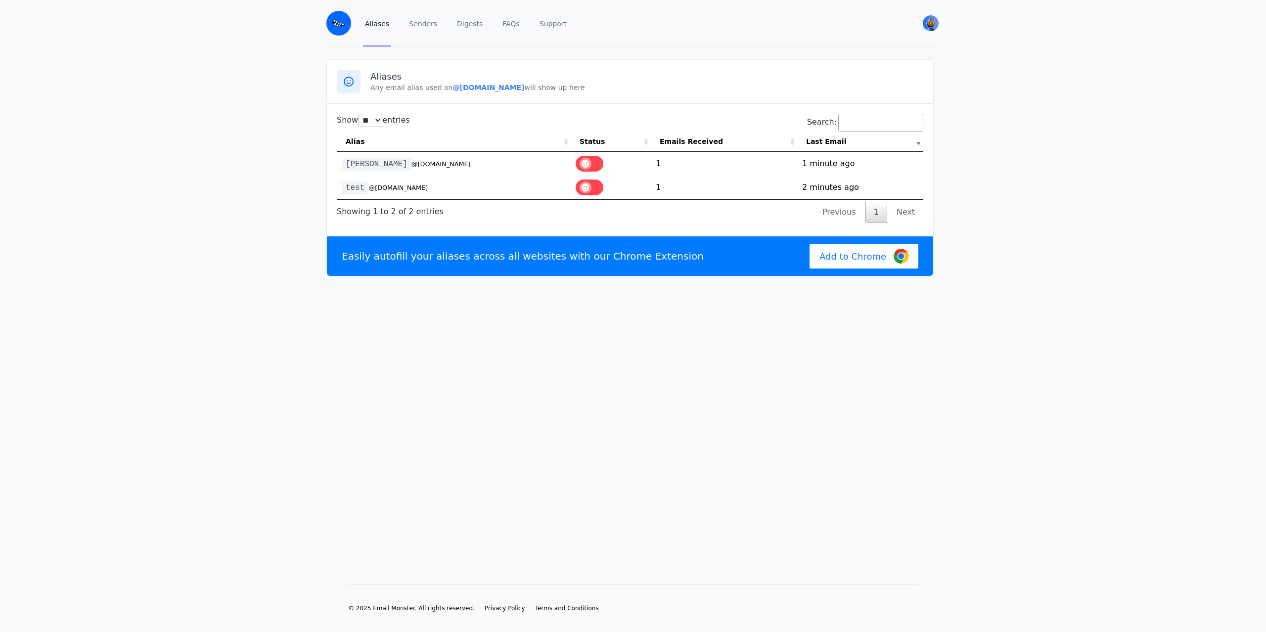
click at [344, 163] on code "[PERSON_NAME]" at bounding box center [377, 164] width 70 height 13
drag, startPoint x: 344, startPoint y: 163, endPoint x: 357, endPoint y: 164, distance: 12.9
click at [347, 163] on code "[PERSON_NAME]" at bounding box center [377, 164] width 70 height 13
click at [412, 164] on small "@[DOMAIN_NAME]" at bounding box center [441, 163] width 59 height 7
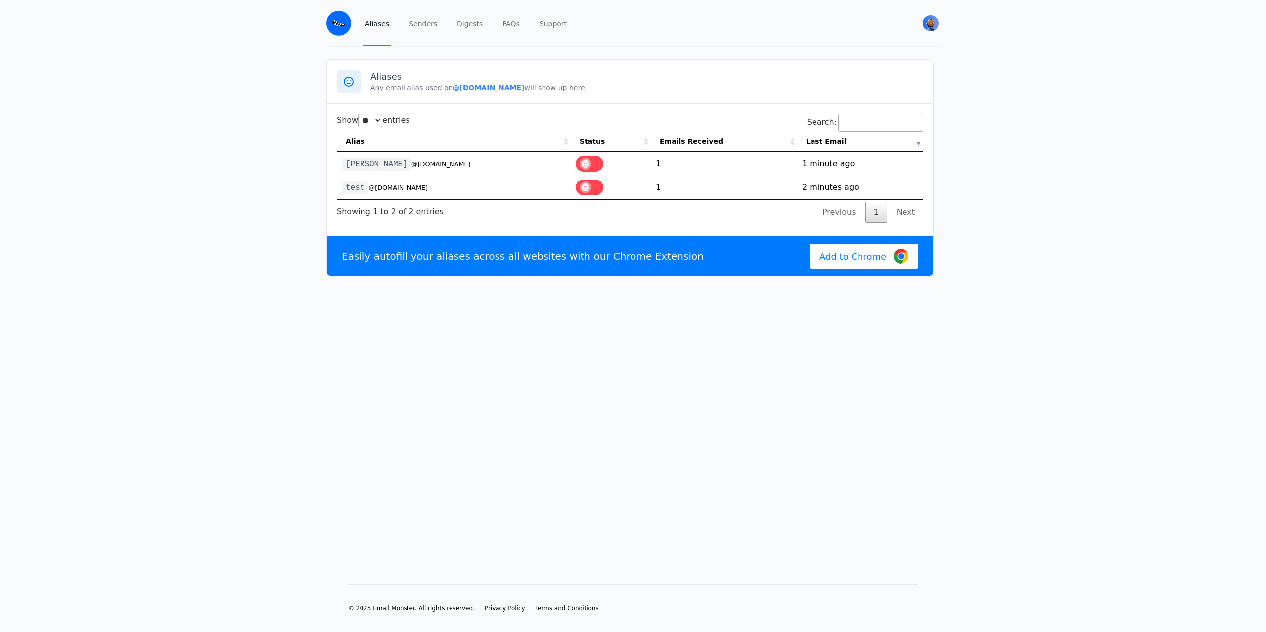
click at [449, 156] on td "[PERSON_NAME] @[DOMAIN_NAME]" at bounding box center [454, 164] width 234 height 24
click at [445, 166] on td "[PERSON_NAME] @[DOMAIN_NAME]" at bounding box center [454, 164] width 234 height 24
click at [398, 71] on h3 "Aliases" at bounding box center [647, 77] width 553 height 12
click at [338, 80] on div at bounding box center [349, 82] width 24 height 24
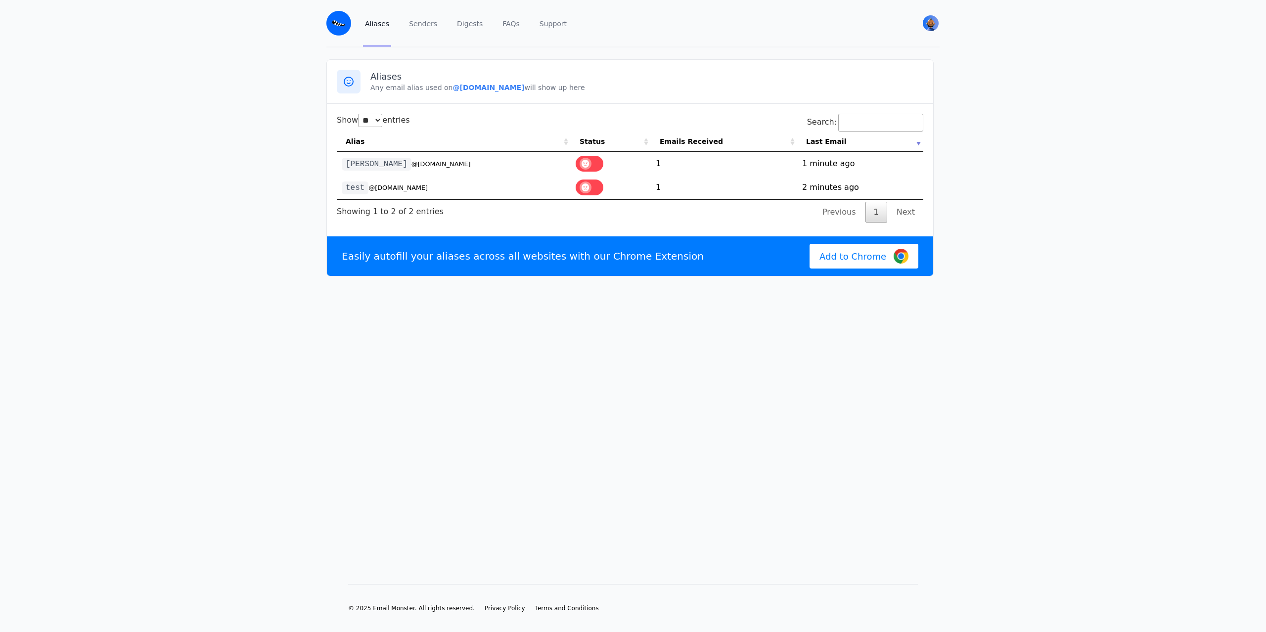
click at [585, 145] on th "Status" at bounding box center [611, 142] width 80 height 20
click at [587, 142] on th "Status" at bounding box center [611, 142] width 80 height 20
click at [657, 164] on td "1" at bounding box center [724, 164] width 146 height 24
click at [848, 163] on td "1758411899 1 minute ago" at bounding box center [860, 164] width 126 height 24
click at [420, 28] on link "Senders" at bounding box center [423, 23] width 32 height 46
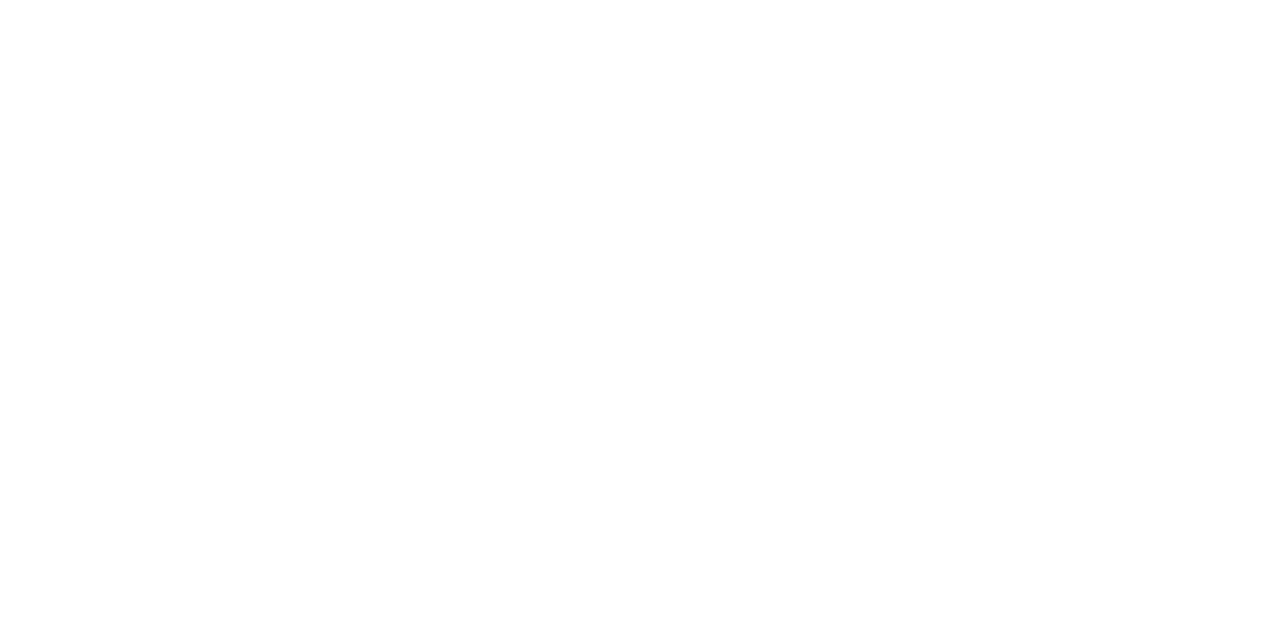
select select "**"
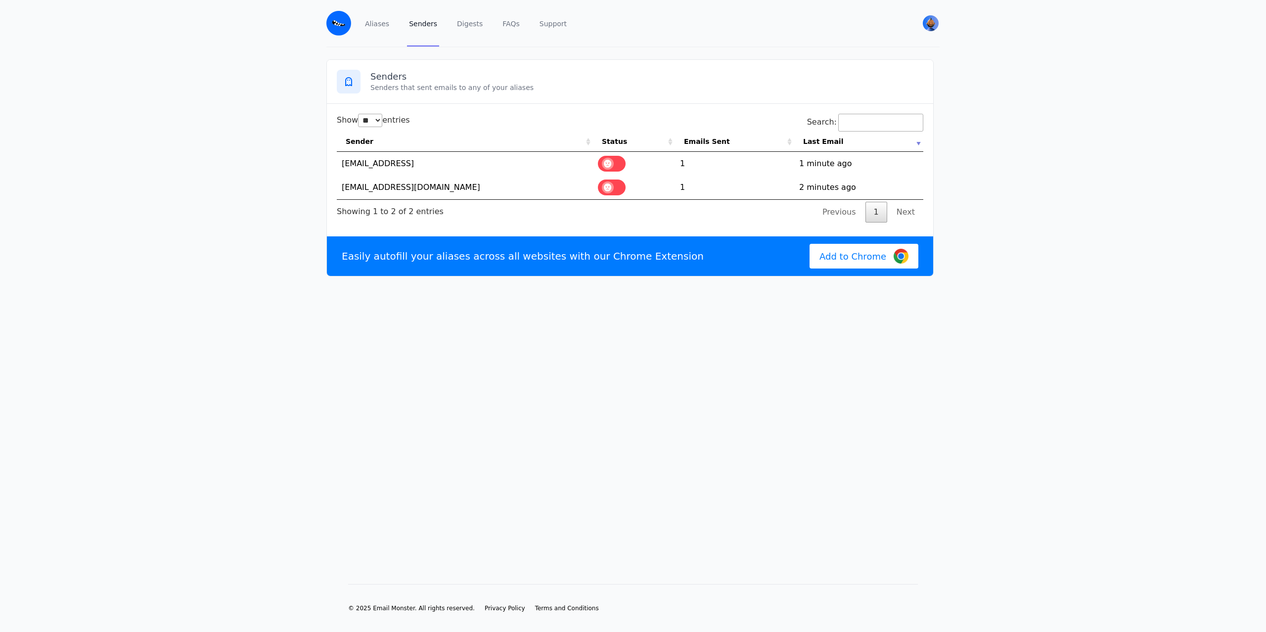
click at [357, 166] on td "[EMAIL_ADDRESS]" at bounding box center [465, 164] width 256 height 24
drag, startPoint x: 338, startPoint y: 166, endPoint x: 442, endPoint y: 164, distance: 103.4
click at [436, 164] on td "[EMAIL_ADDRESS]" at bounding box center [465, 164] width 256 height 24
click at [463, 165] on td "[EMAIL_ADDRESS]" at bounding box center [465, 164] width 256 height 24
click at [876, 212] on link "1" at bounding box center [877, 212] width 22 height 21
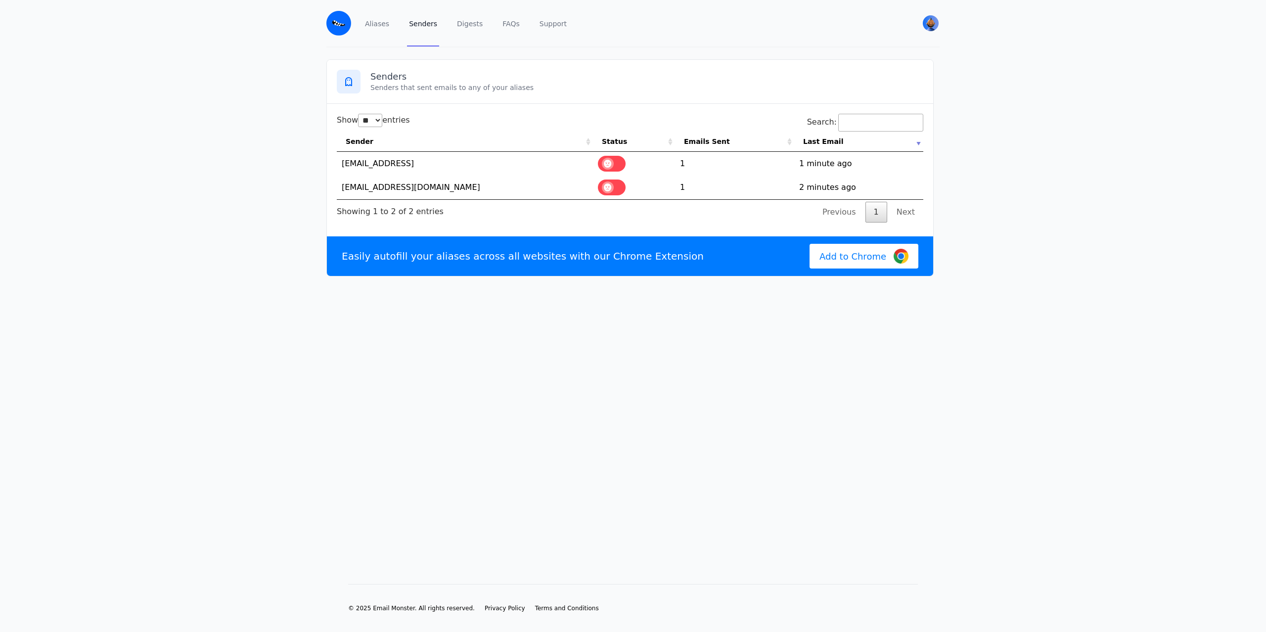
click at [388, 212] on div "Showing 1 to 2 of 2 entries" at bounding box center [390, 209] width 107 height 18
click at [383, 81] on h3 "Senders" at bounding box center [647, 77] width 553 height 12
click at [350, 79] on icon at bounding box center [349, 82] width 12 height 12
click at [463, 28] on link "Digests" at bounding box center [470, 23] width 30 height 46
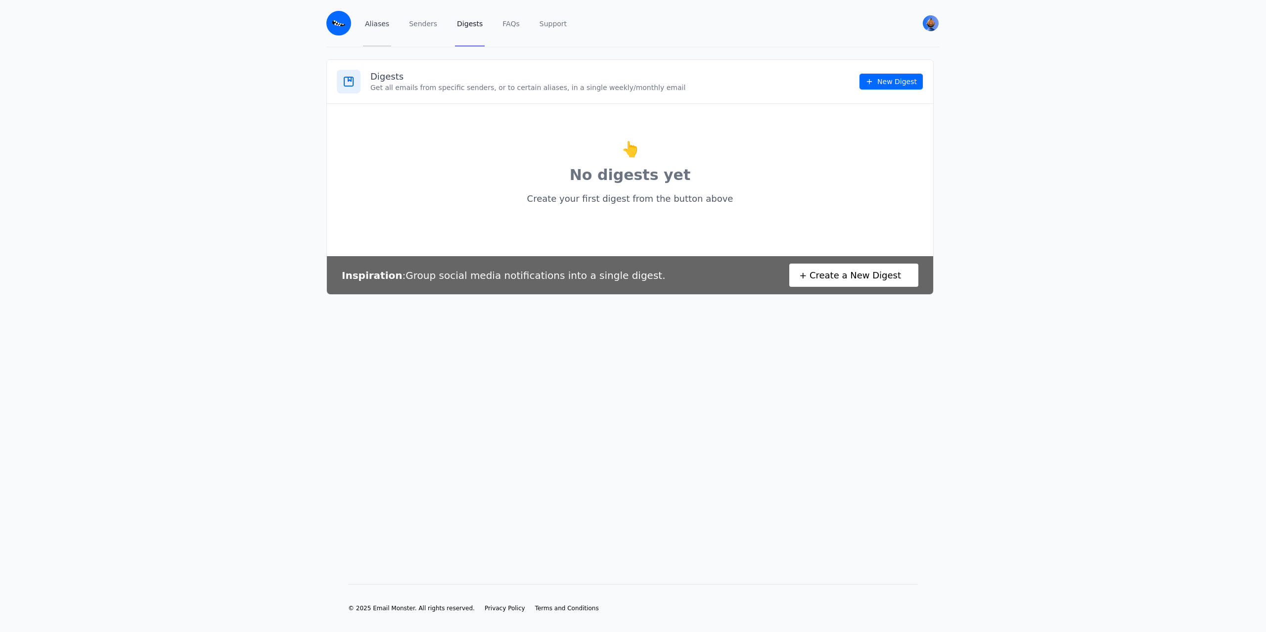
click at [383, 23] on link "Aliases" at bounding box center [377, 23] width 28 height 46
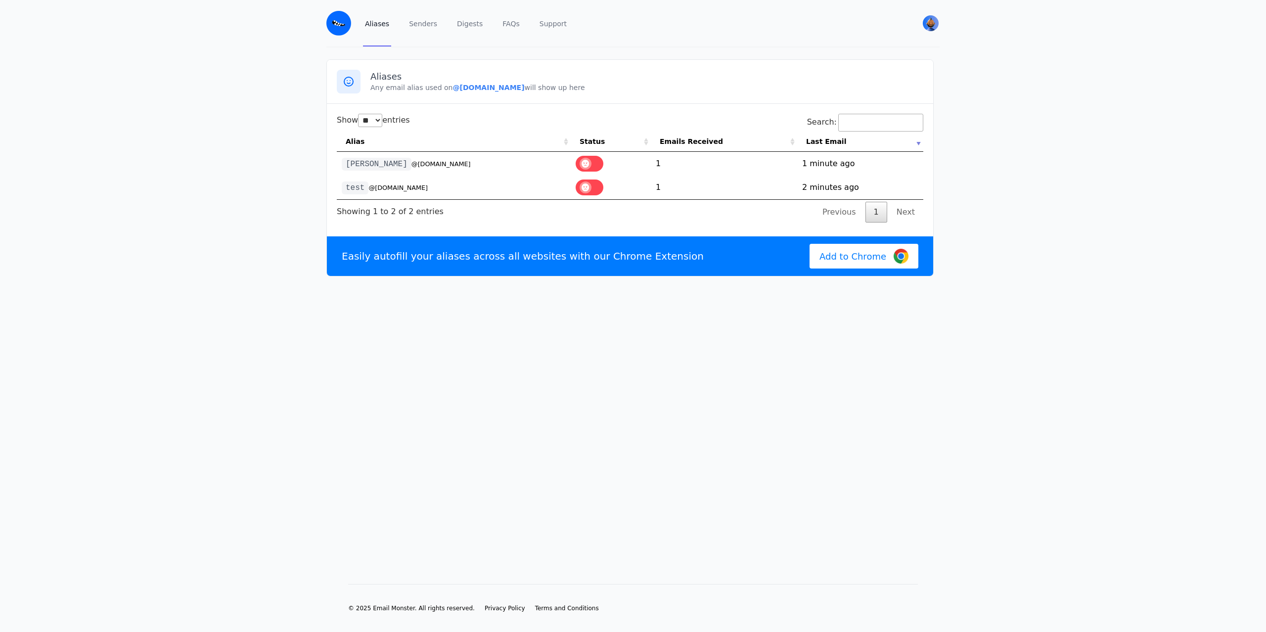
select select "**"
click at [341, 32] on img at bounding box center [338, 23] width 25 height 25
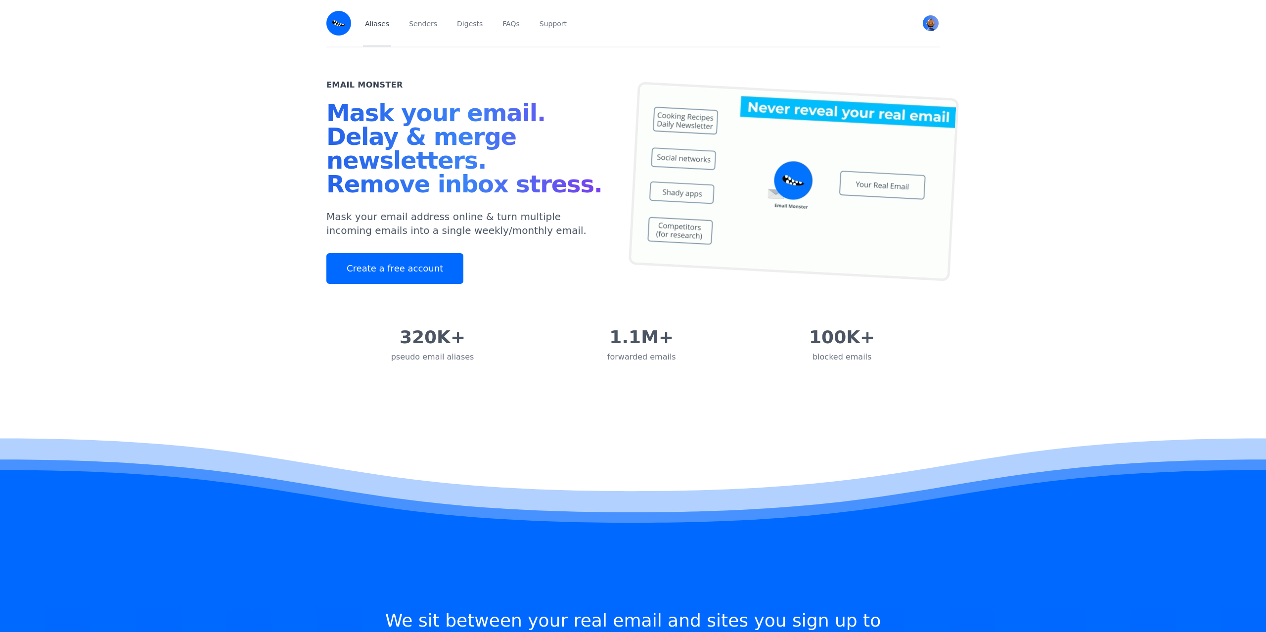
click at [376, 30] on link "Aliases" at bounding box center [377, 23] width 28 height 46
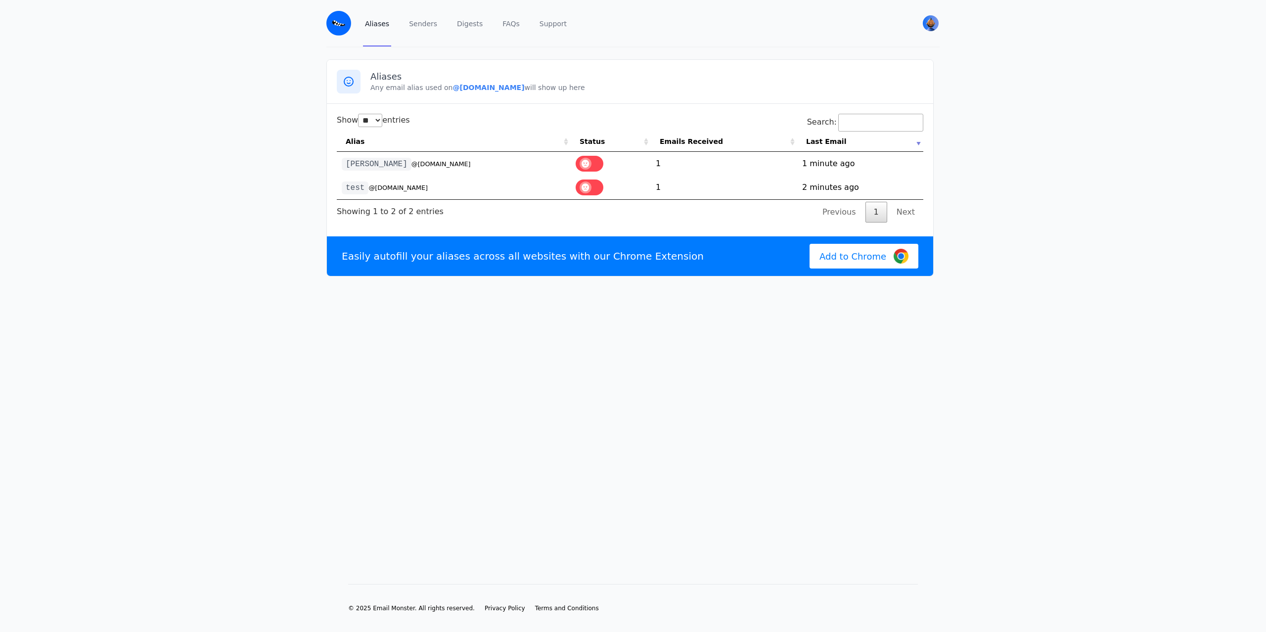
click at [451, 170] on td "[PERSON_NAME] @[DOMAIN_NAME]" at bounding box center [454, 164] width 234 height 24
click at [427, 166] on small "@[DOMAIN_NAME]" at bounding box center [441, 163] width 59 height 7
click at [654, 166] on td "1" at bounding box center [724, 164] width 146 height 24
click at [659, 166] on td "1" at bounding box center [724, 164] width 146 height 24
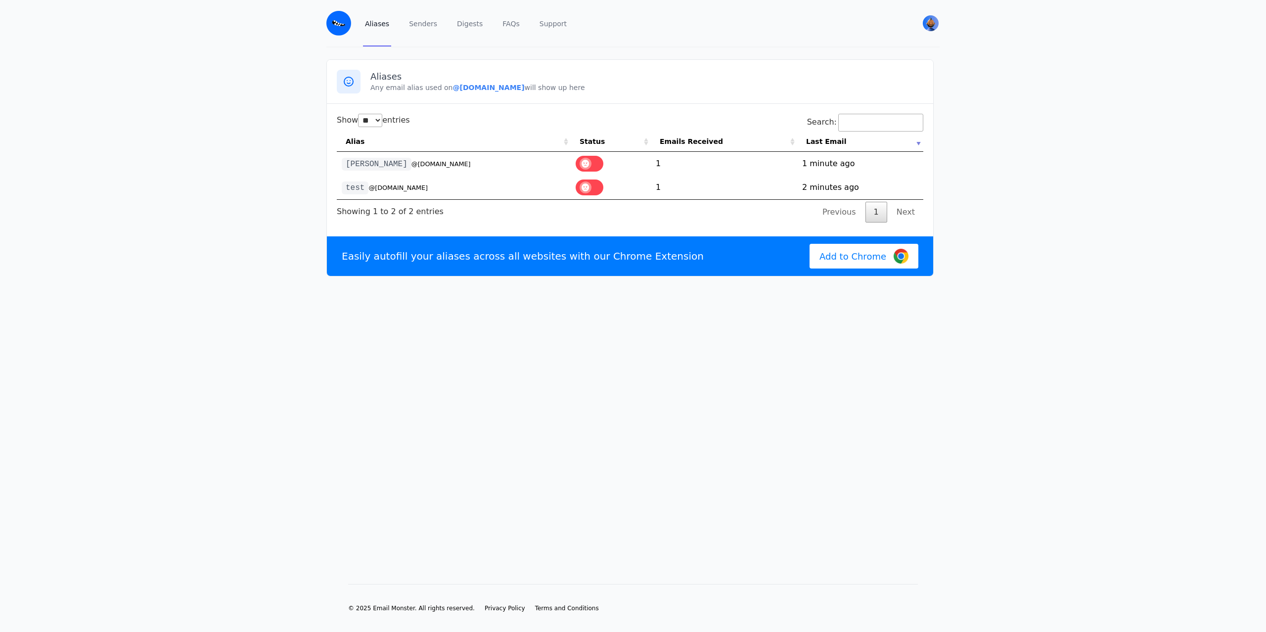
click at [684, 140] on th "Emails Received" at bounding box center [724, 142] width 146 height 20
click at [810, 165] on td "1758411899 1 minute ago" at bounding box center [860, 164] width 126 height 24
click at [840, 118] on input "Search:" at bounding box center [880, 123] width 85 height 18
click at [358, 114] on select "** ** ** ***" at bounding box center [370, 120] width 24 height 13
select select "**"
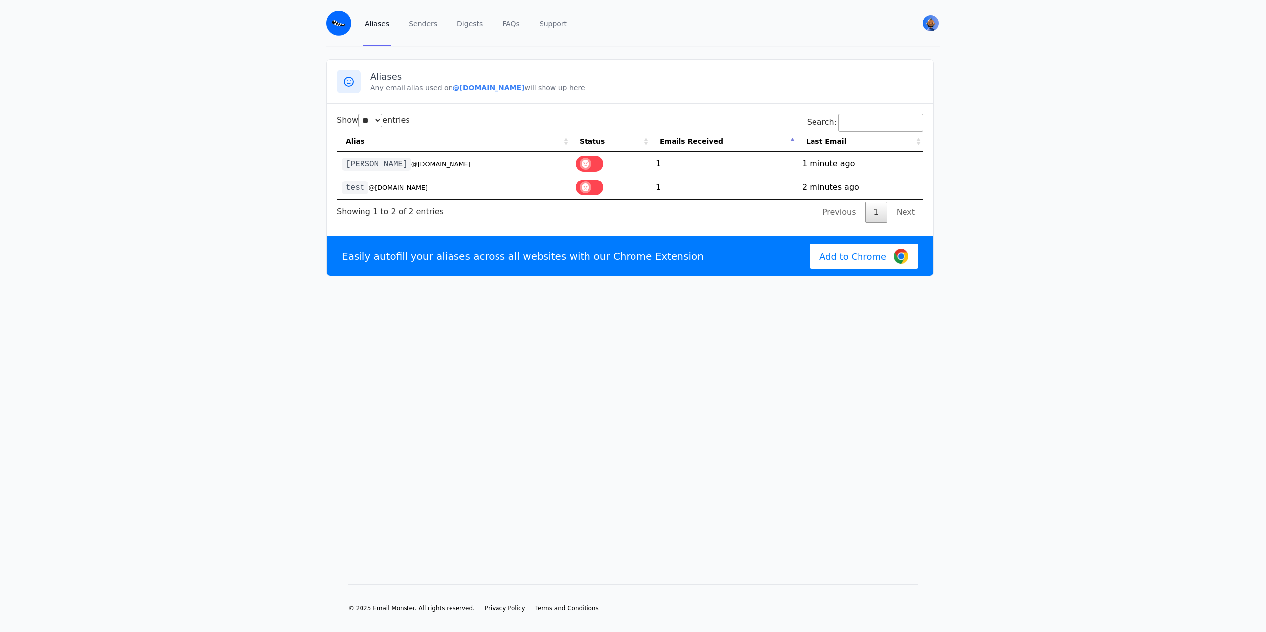
click option "**" at bounding box center [0, 0] width 0 height 0
click at [357, 164] on code "[PERSON_NAME]" at bounding box center [377, 164] width 70 height 13
click at [358, 114] on select "** ** ** ***" at bounding box center [370, 120] width 24 height 13
drag, startPoint x: 381, startPoint y: 127, endPoint x: 416, endPoint y: 124, distance: 34.7
click at [415, 124] on div "Show ** ** ** *** entries Search: Alias Status Emails Received Last Email [PERS…" at bounding box center [630, 168] width 587 height 109
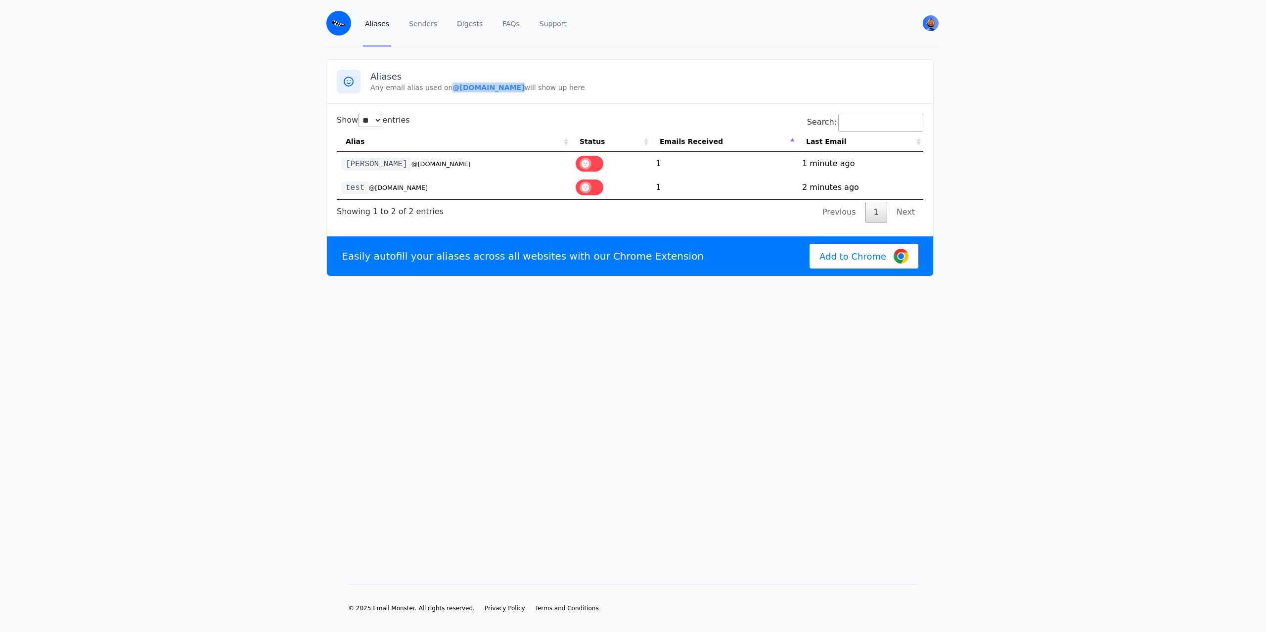
drag, startPoint x: 448, startPoint y: 92, endPoint x: 528, endPoint y: 95, distance: 80.2
click at [528, 95] on div "Aliases Any email alias used on @[DOMAIN_NAME] will show up here" at bounding box center [630, 82] width 606 height 44
click at [549, 89] on p "Any email alias used on @[DOMAIN_NAME] will show up here" at bounding box center [647, 88] width 553 height 10
click at [820, 168] on td "1758411899 1 minute ago" at bounding box center [860, 164] width 126 height 24
click at [885, 173] on td "1758411899 1 minute ago" at bounding box center [860, 164] width 126 height 24
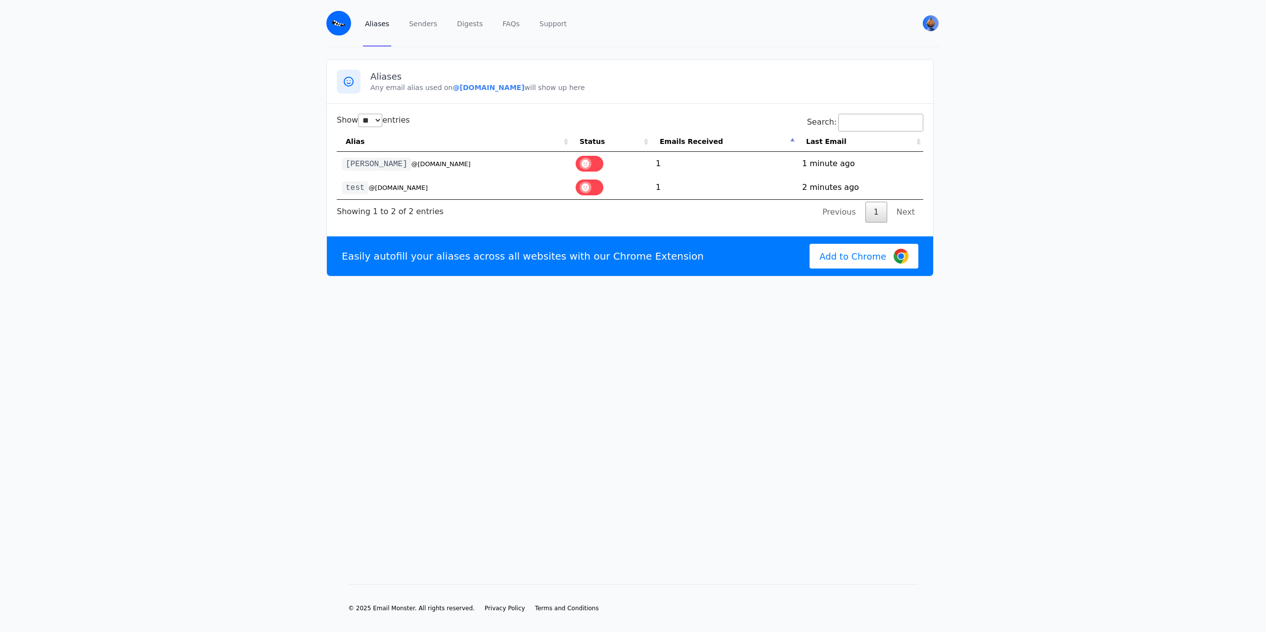
click at [875, 171] on td "1758411899 1 minute ago" at bounding box center [860, 164] width 126 height 24
click at [421, 160] on small "@[DOMAIN_NAME]" at bounding box center [441, 163] width 59 height 7
click at [371, 168] on code "[PERSON_NAME]" at bounding box center [377, 164] width 70 height 13
click at [412, 167] on small "@[DOMAIN_NAME]" at bounding box center [441, 163] width 59 height 7
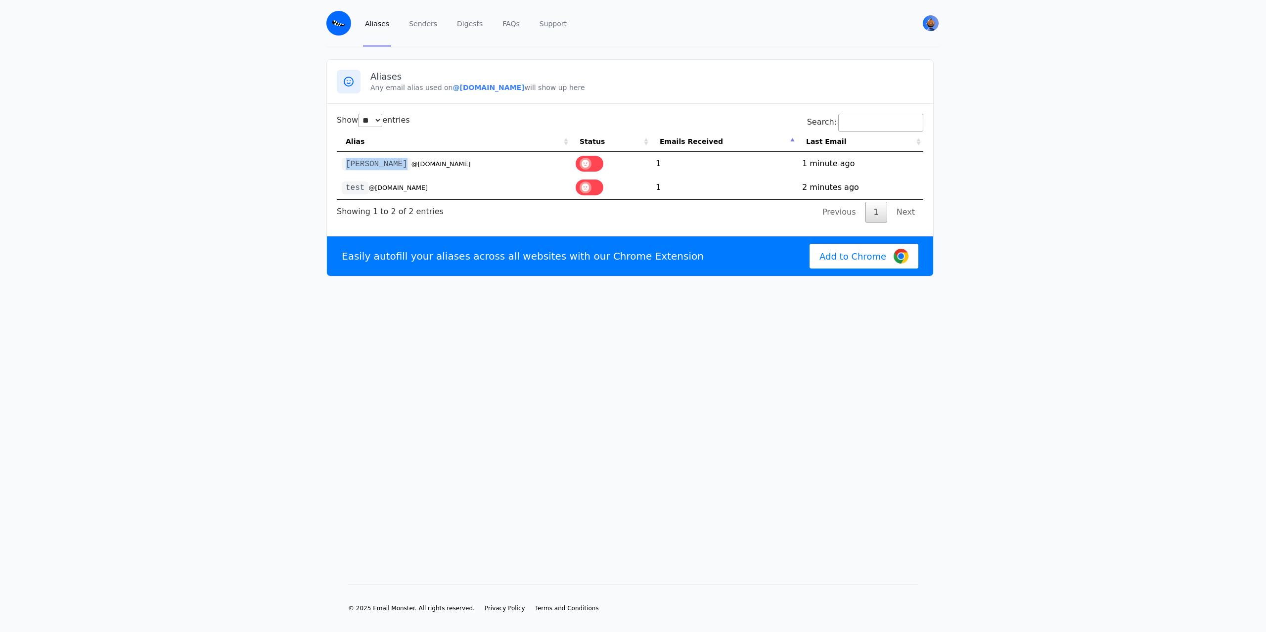
click at [412, 167] on small "@[DOMAIN_NAME]" at bounding box center [441, 163] width 59 height 7
click at [353, 164] on code "[PERSON_NAME]" at bounding box center [377, 164] width 70 height 13
click at [356, 161] on code "[PERSON_NAME]" at bounding box center [377, 164] width 70 height 13
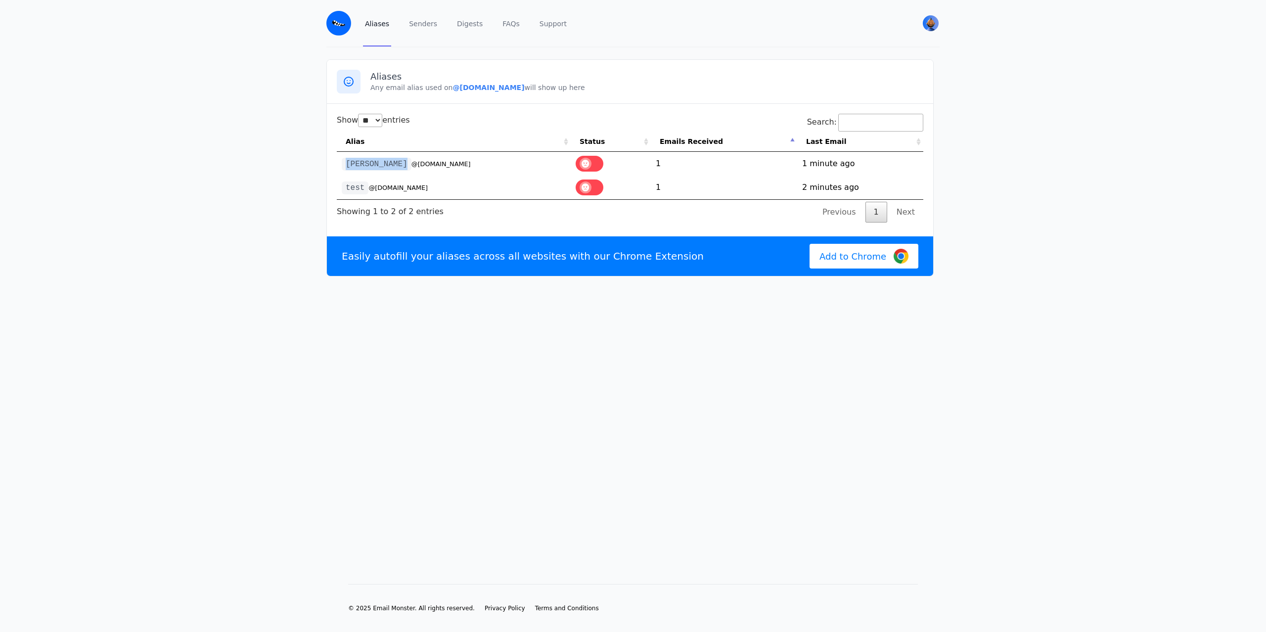
click at [412, 167] on small "@[DOMAIN_NAME]" at bounding box center [441, 163] width 59 height 7
click at [653, 163] on td "1" at bounding box center [724, 164] width 146 height 24
click at [655, 163] on td "1" at bounding box center [724, 164] width 146 height 24
click at [808, 163] on td "1758411899 1 minute ago" at bounding box center [860, 164] width 126 height 24
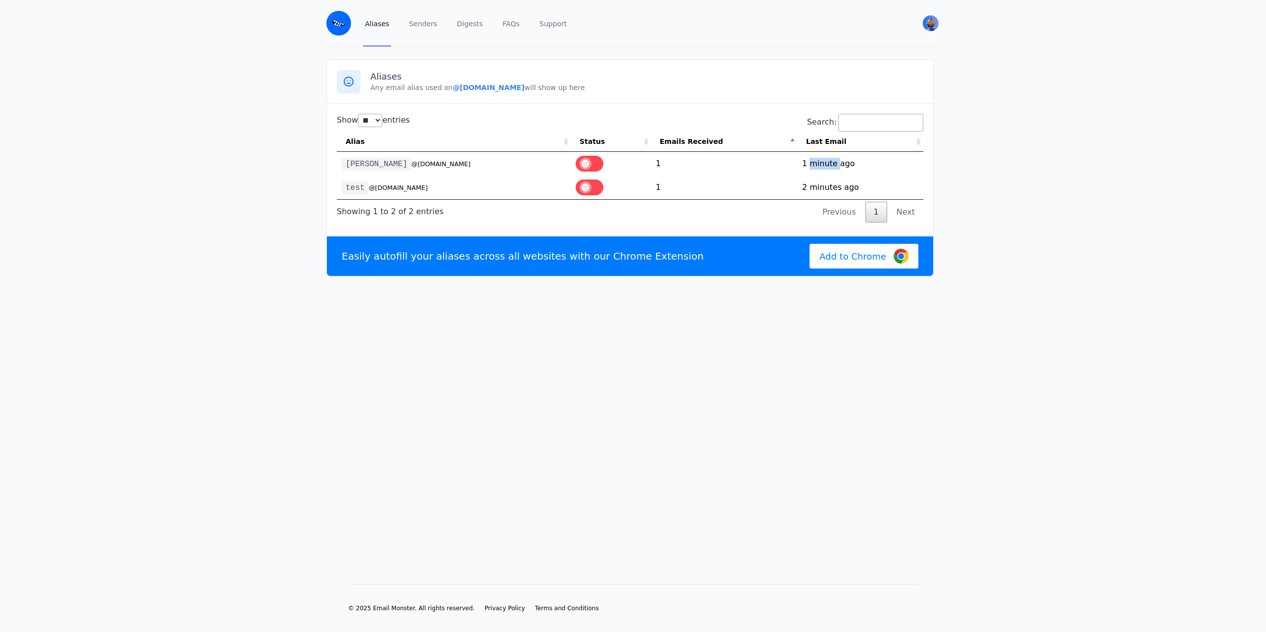
click at [808, 163] on td "1758411899 1 minute ago" at bounding box center [860, 164] width 126 height 24
click at [757, 202] on div "Show ** ** ** *** entries Search: Alias Status Emails Received Last Email karin…" at bounding box center [630, 168] width 587 height 109
click at [332, 29] on img at bounding box center [338, 23] width 25 height 25
